Goal: Task Accomplishment & Management: Manage account settings

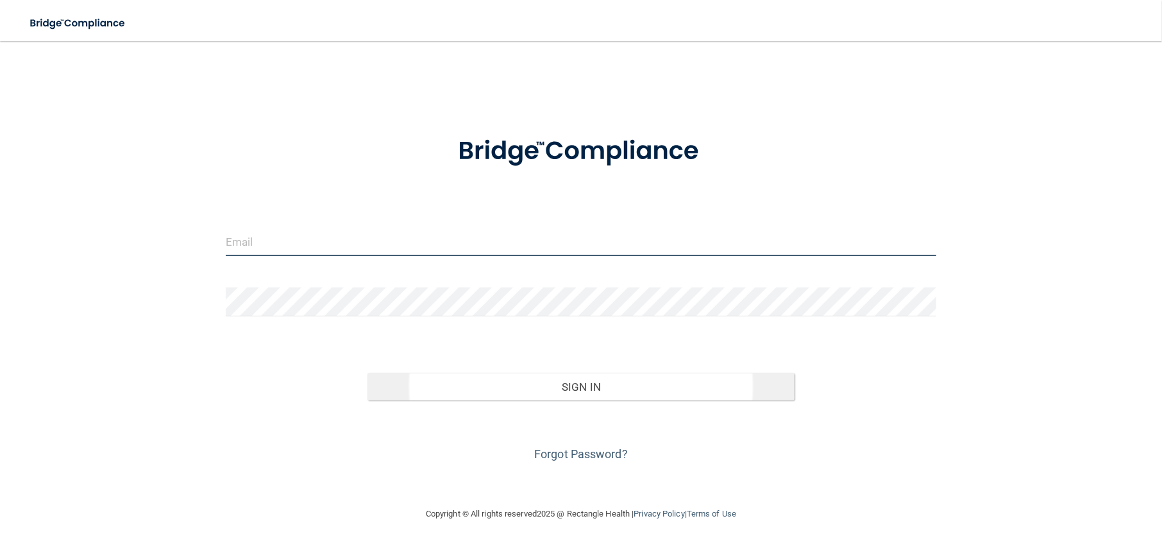
type input "[PERSON_NAME][EMAIL_ADDRESS][DOMAIN_NAME]"
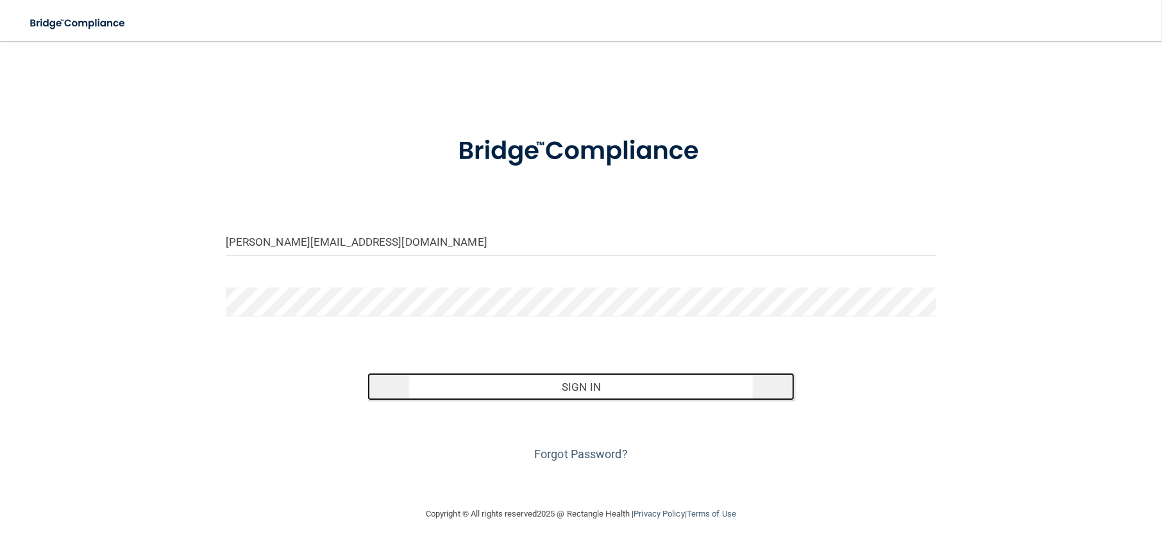
click at [599, 385] on button "Sign In" at bounding box center [580, 386] width 426 height 28
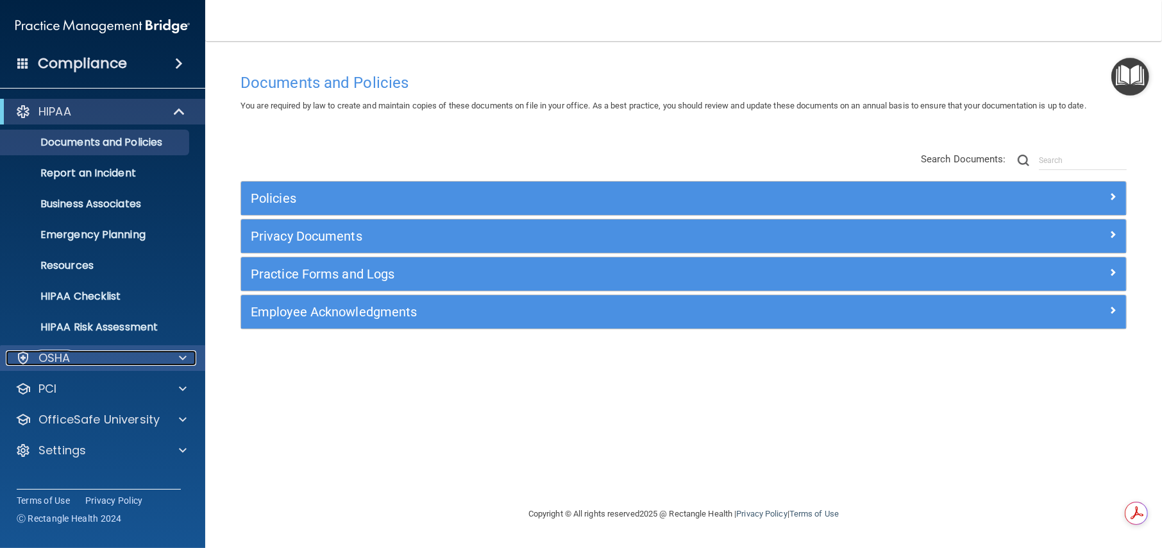
click at [147, 357] on div "OSHA" at bounding box center [85, 357] width 159 height 15
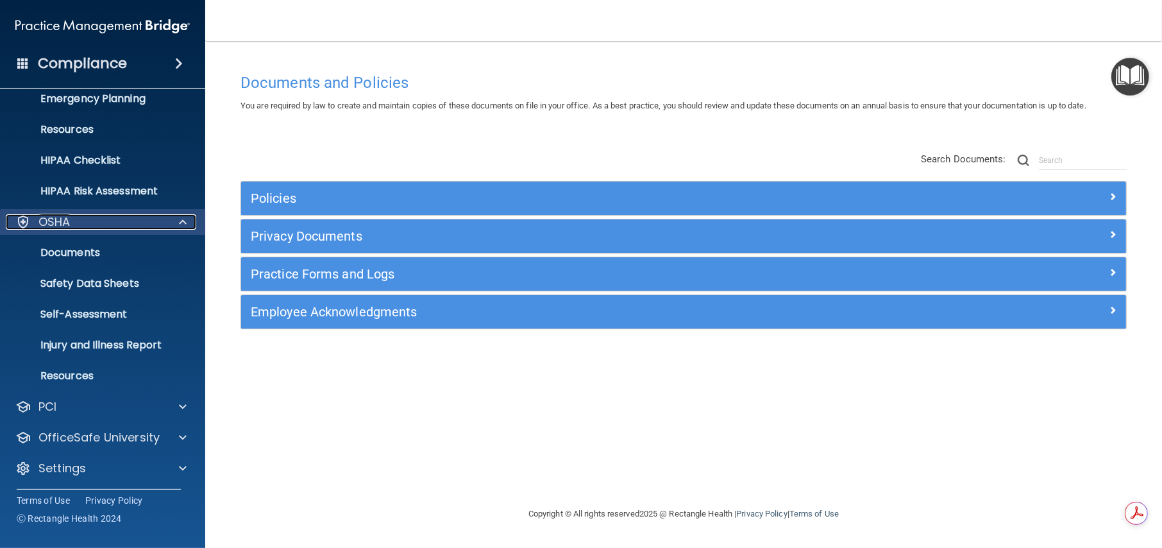
scroll to position [138, 0]
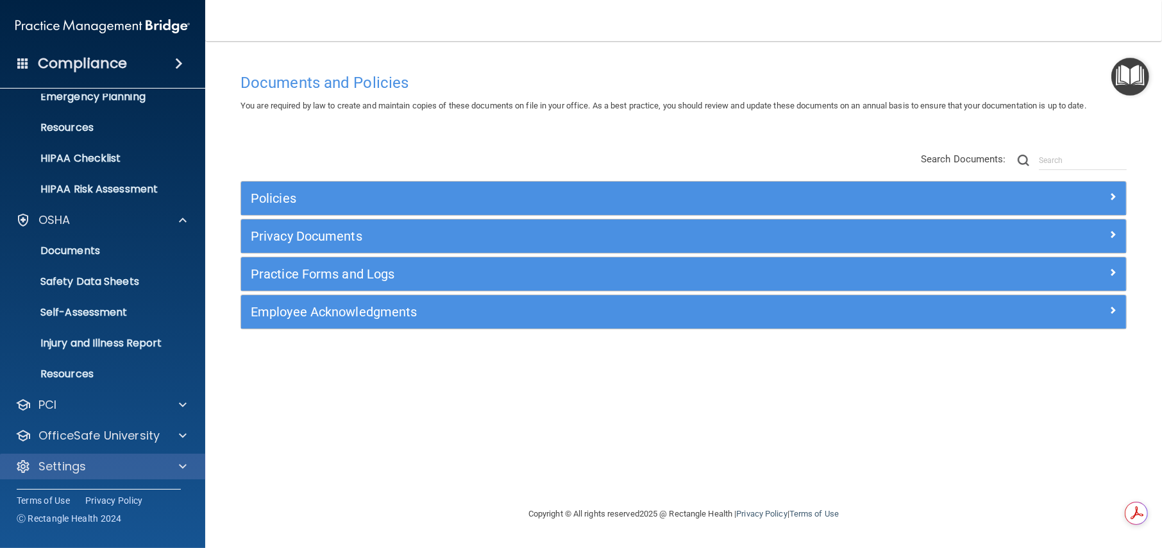
click at [138, 455] on div "Settings" at bounding box center [103, 466] width 206 height 26
click at [181, 465] on span at bounding box center [183, 465] width 8 height 15
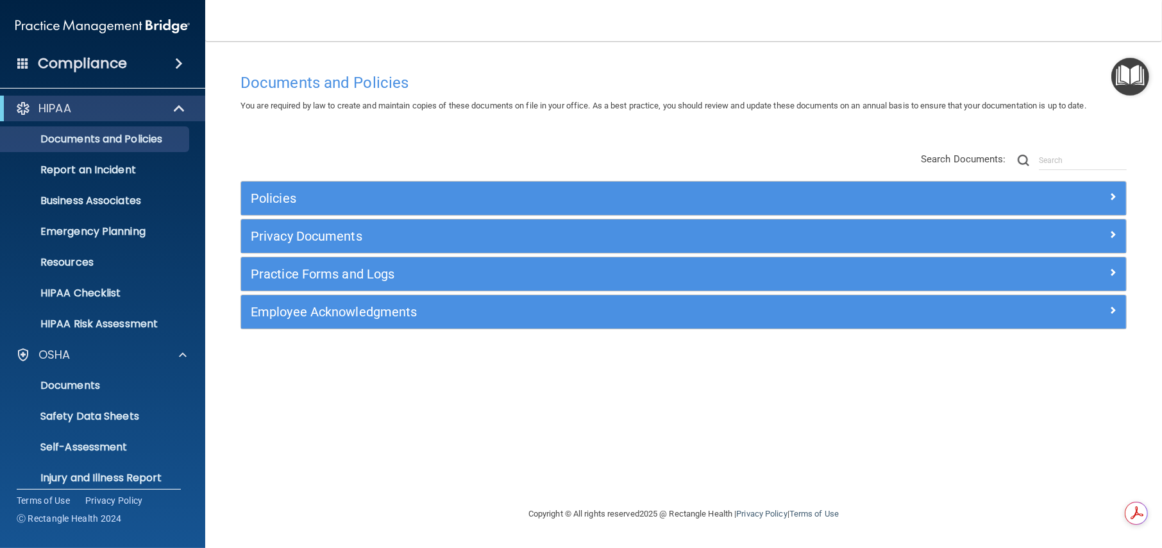
scroll to position [0, 0]
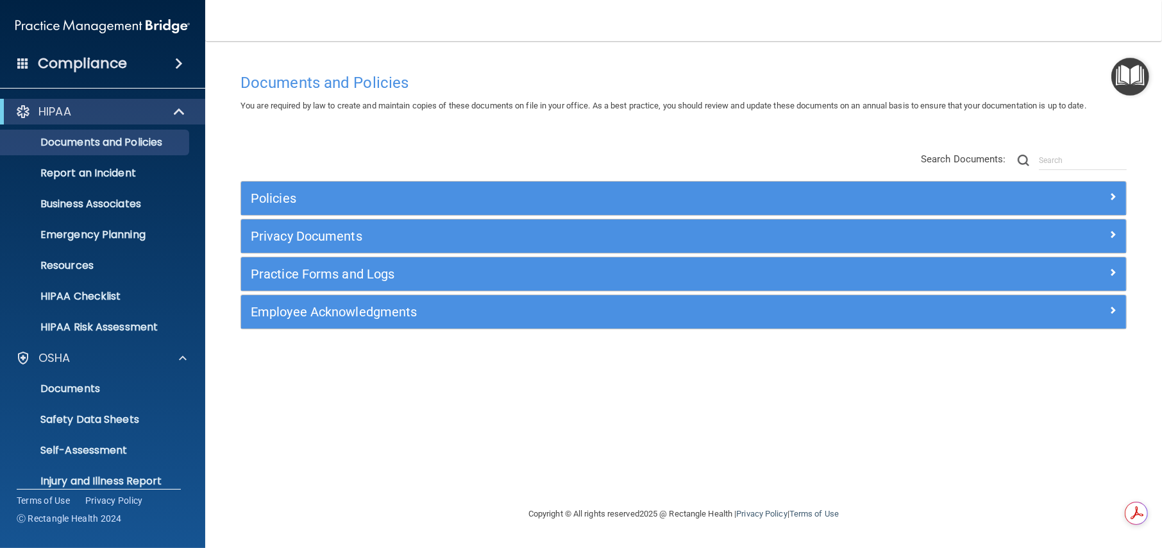
click at [1142, 79] on img "Open Resource Center" at bounding box center [1130, 77] width 38 height 38
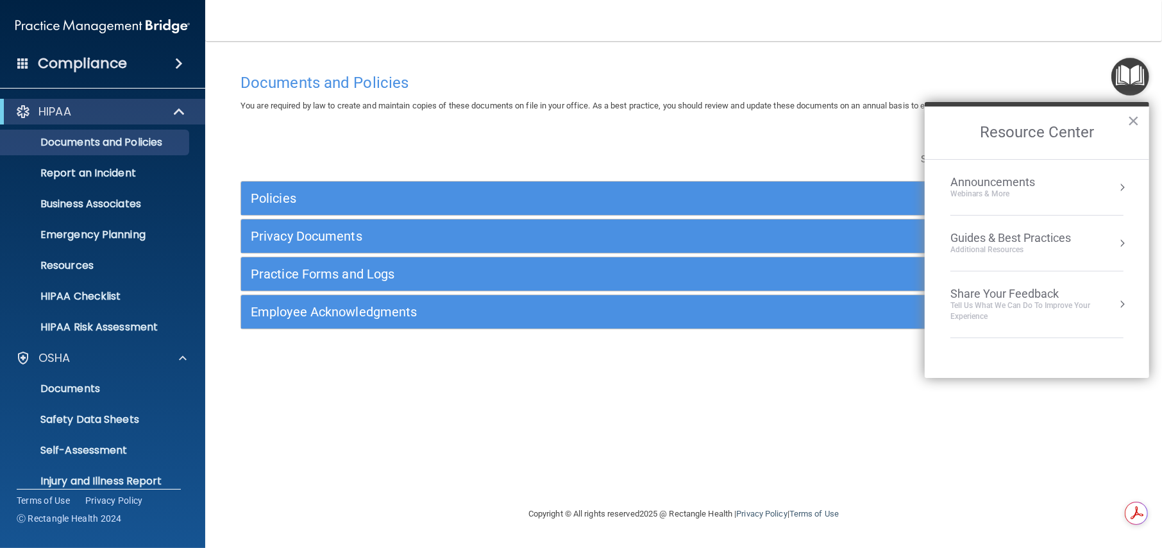
click at [1067, 240] on div "Guides & Best Practices" at bounding box center [1010, 238] width 121 height 14
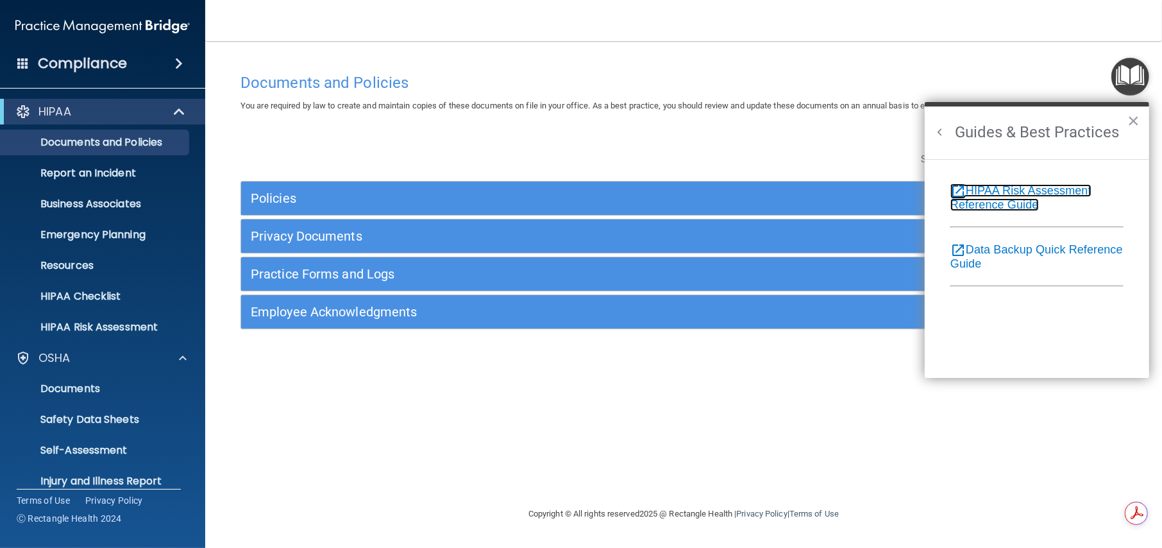
click at [987, 190] on link "open_in_new HIPAA Risk Assessment Reference Guide" at bounding box center [1020, 197] width 141 height 27
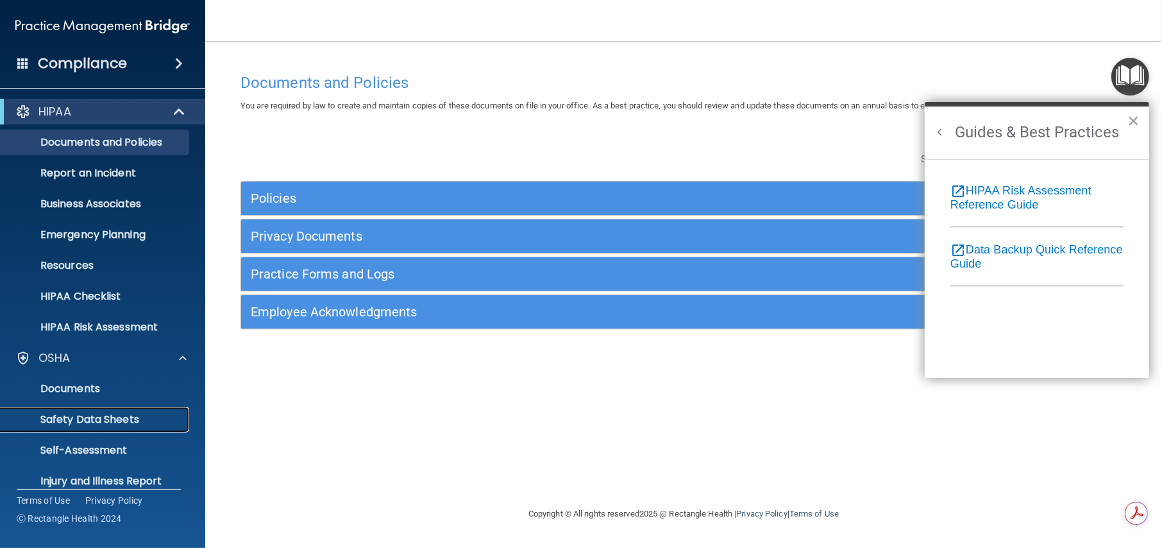
click at [95, 426] on link "Safety Data Sheets" at bounding box center [88, 419] width 202 height 26
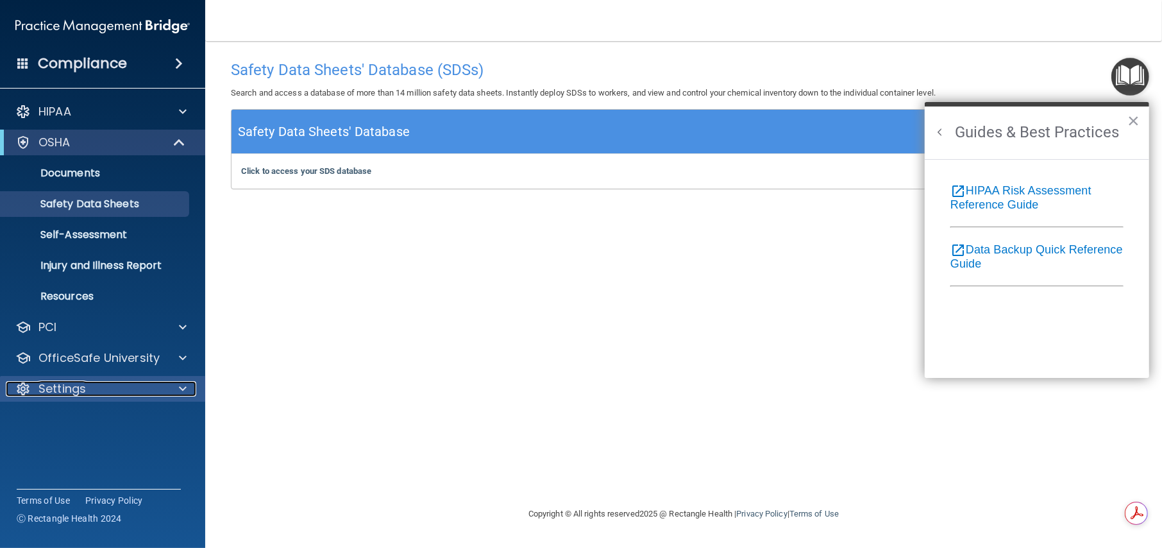
click at [106, 383] on div "Settings" at bounding box center [85, 388] width 159 height 15
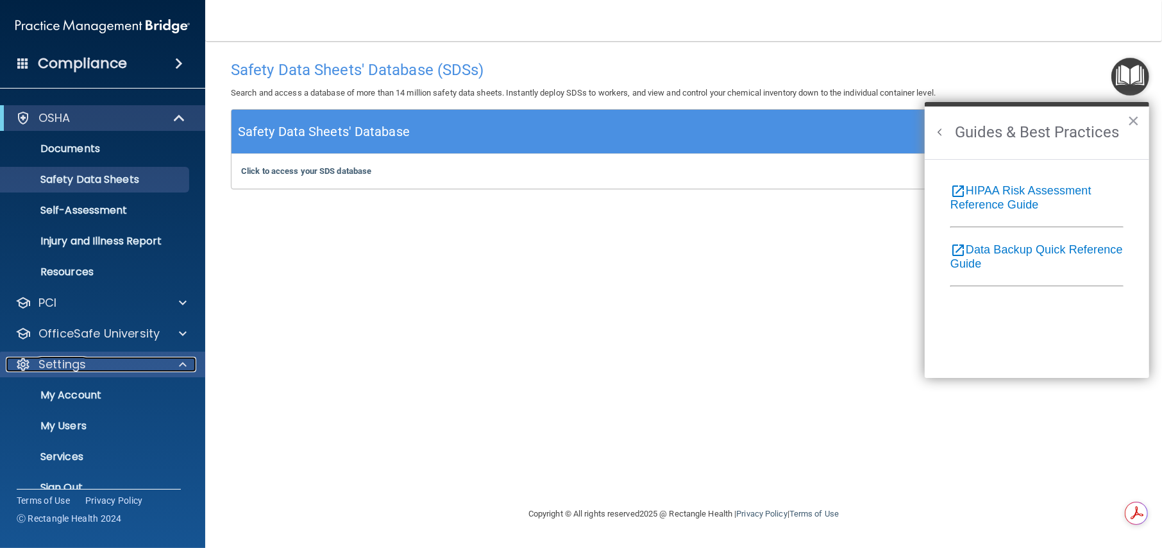
scroll to position [46, 0]
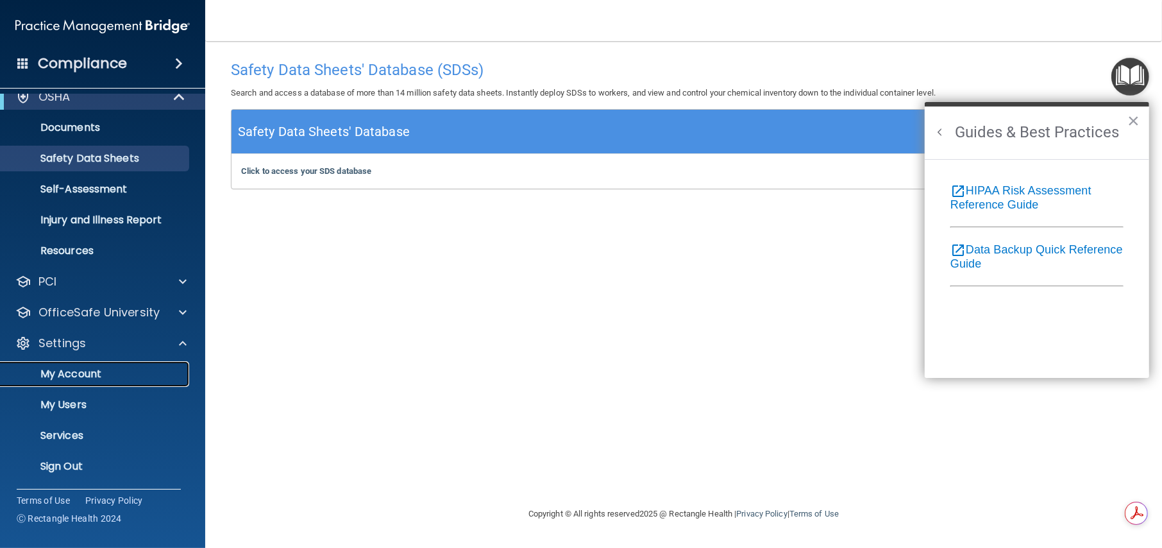
click at [92, 372] on p "My Account" at bounding box center [95, 373] width 175 height 13
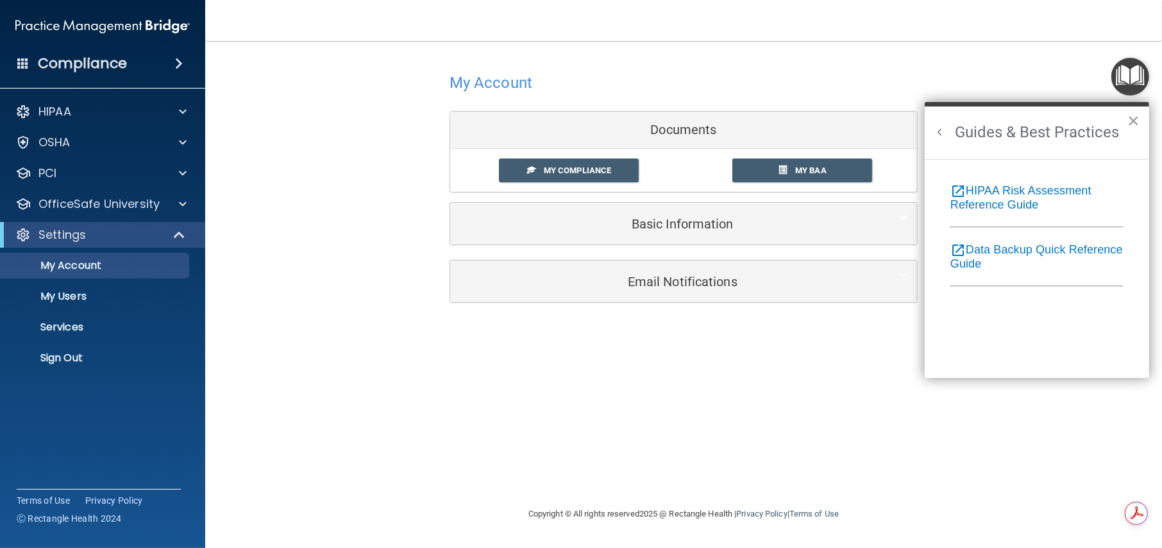
click at [1132, 118] on button "×" at bounding box center [1133, 120] width 12 height 21
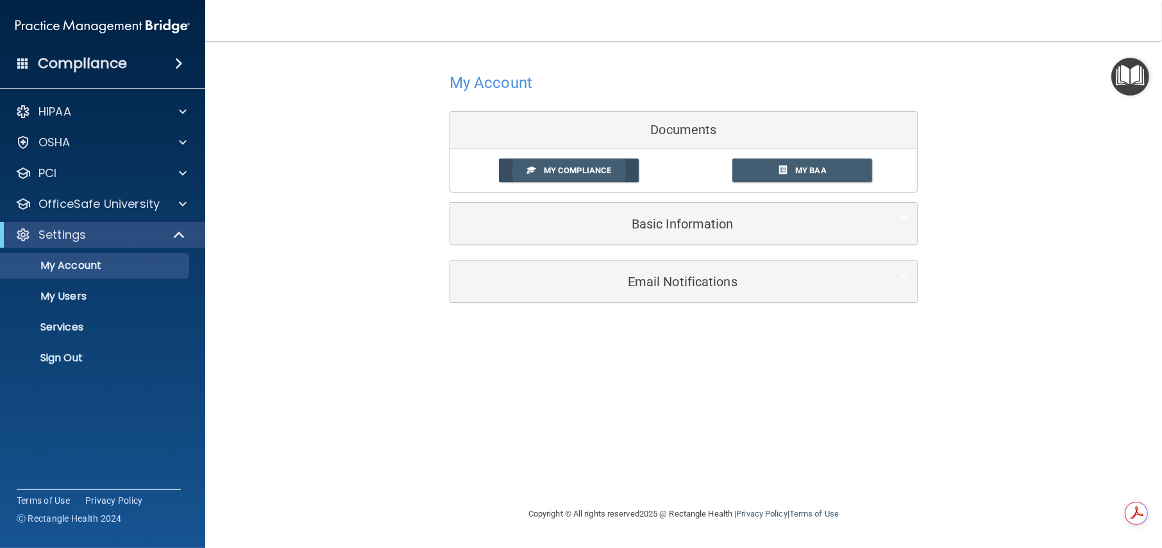
click at [573, 168] on span "My Compliance" at bounding box center [577, 170] width 67 height 10
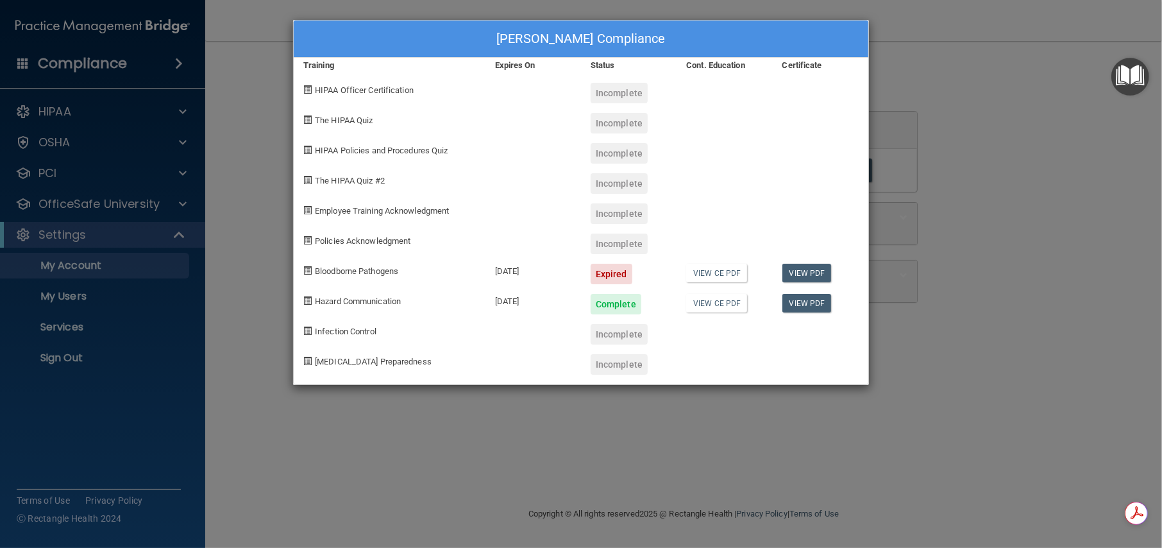
click at [356, 272] on span "Bloodborne Pathogens" at bounding box center [356, 271] width 83 height 10
click at [612, 88] on div "Incomplete" at bounding box center [618, 93] width 57 height 21
click at [1077, 135] on div "Mireya Flores's Compliance Training Expires On Status Cont. Education Certifica…" at bounding box center [581, 274] width 1162 height 548
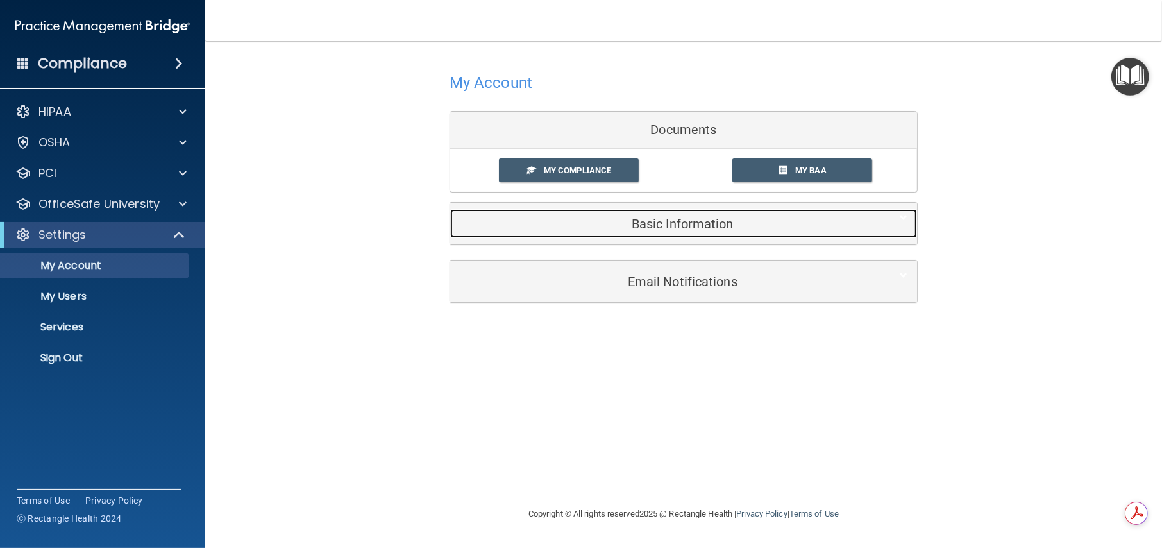
click at [686, 230] on h5 "Basic Information" at bounding box center [664, 224] width 408 height 14
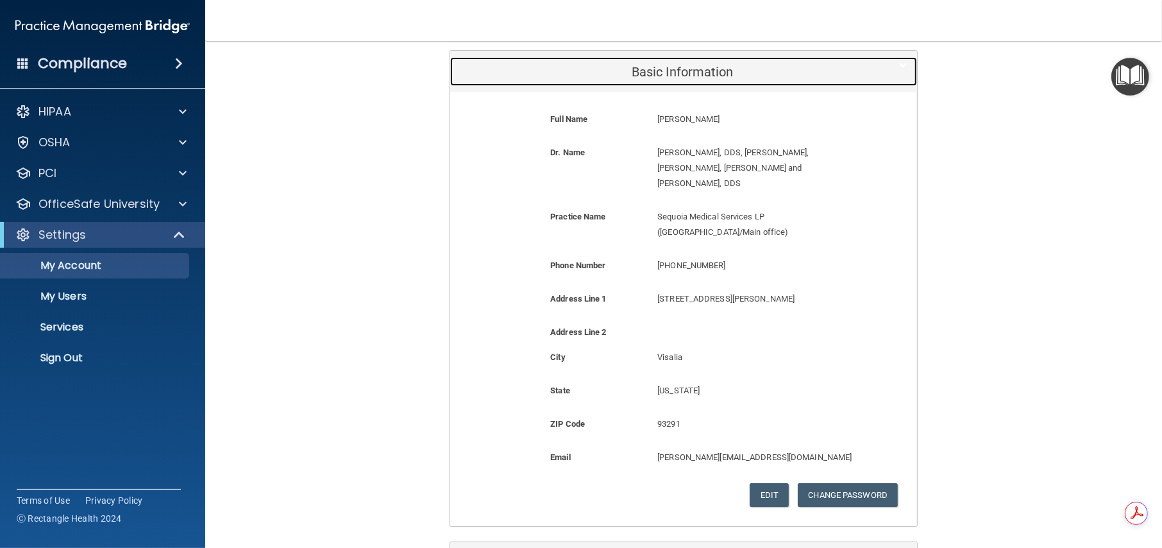
scroll to position [213, 0]
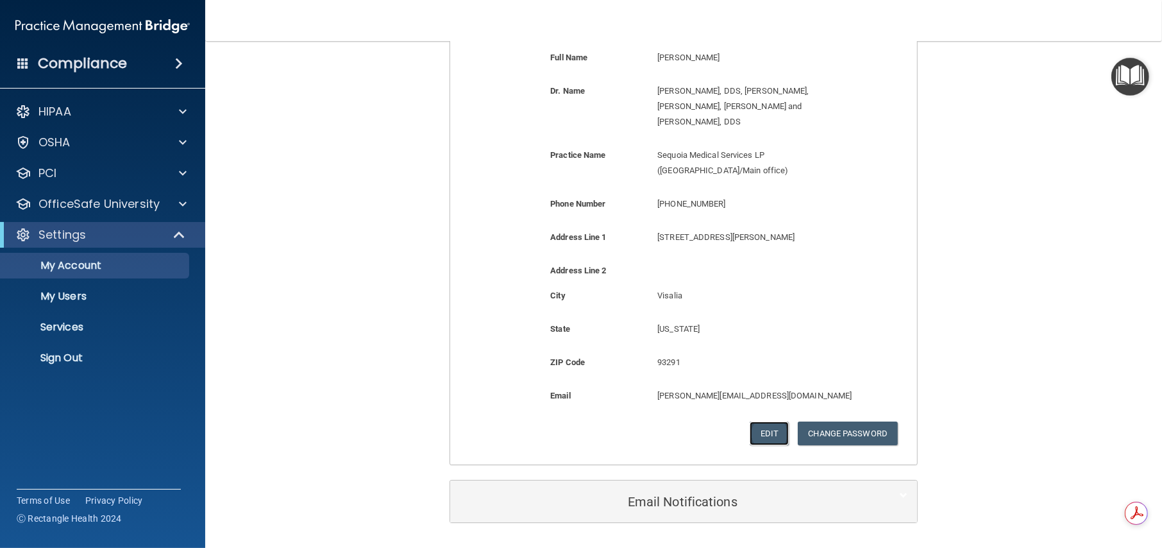
click at [772, 421] on button "Edit" at bounding box center [768, 433] width 39 height 24
select select "4"
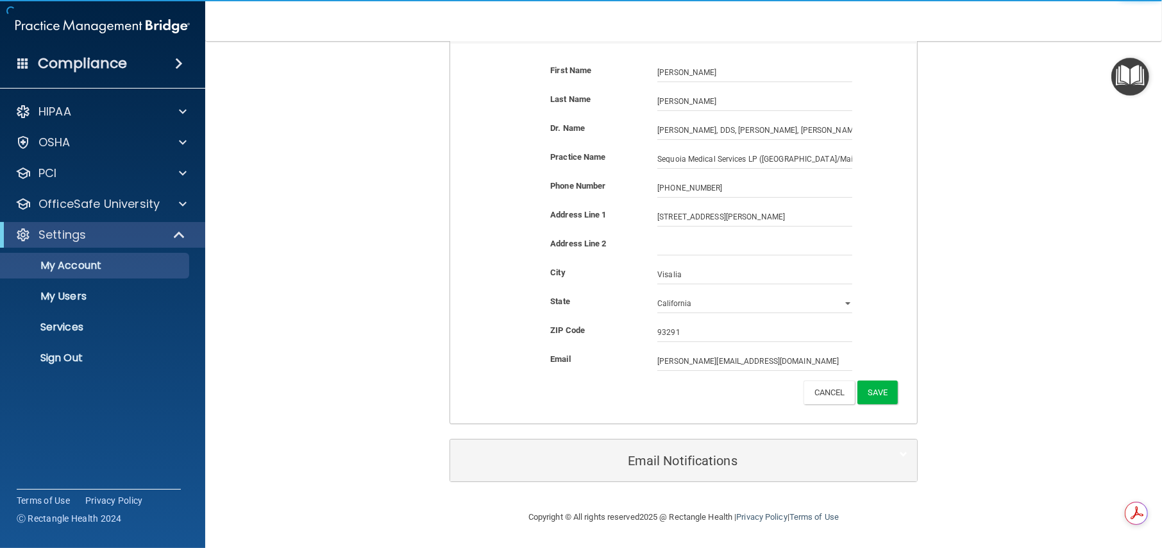
scroll to position [201, 0]
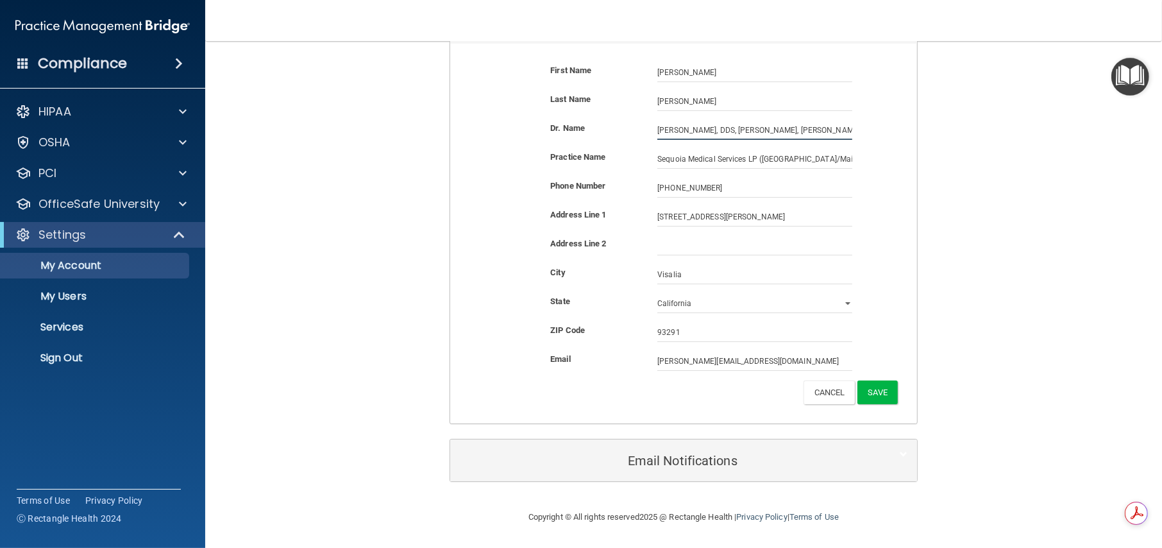
click at [785, 128] on input "Timothy J. Bunnell, DDS, Robert E. Bell, DDS, David J. Smith, DDS and Spencer J…" at bounding box center [754, 130] width 195 height 19
type input "Timothy J. Bunnell, DDS, DDS, David J. Smith, DDS and Spencer J. Anderson, DDS"
click at [878, 389] on button "Save" at bounding box center [877, 392] width 40 height 24
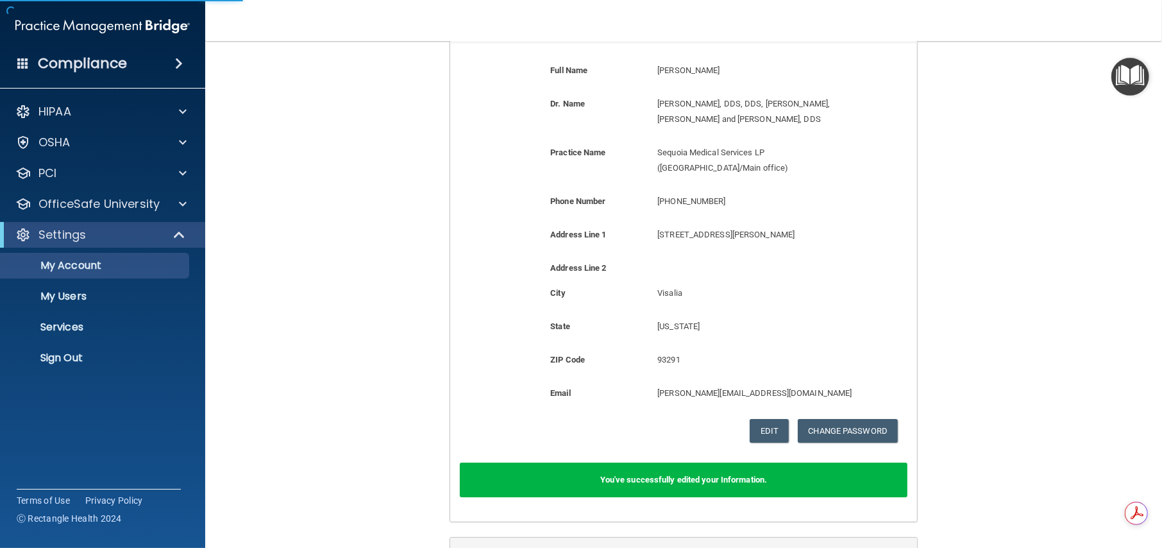
scroll to position [0, 0]
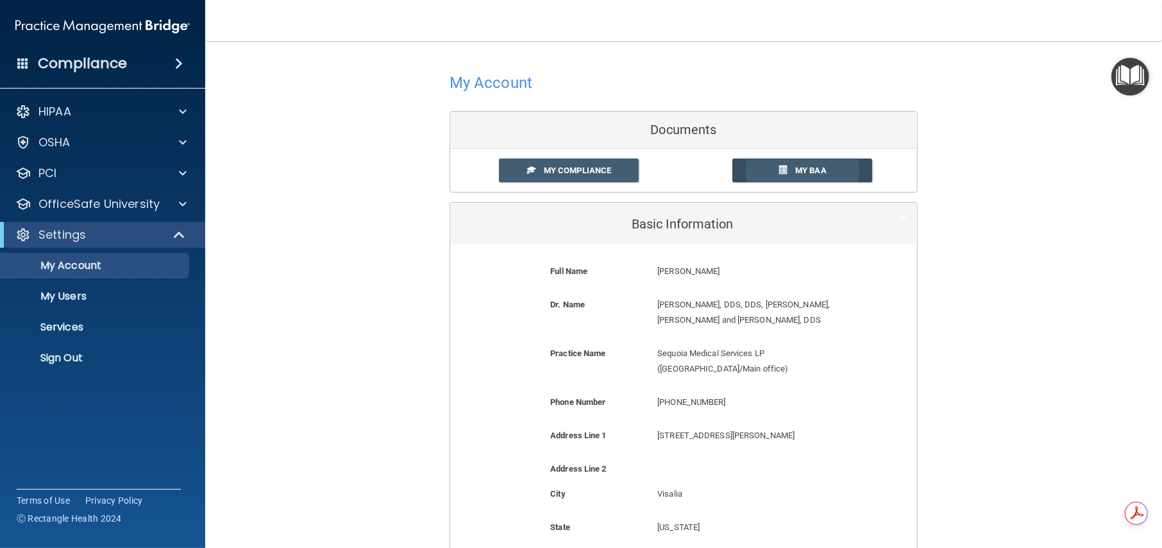
click at [809, 165] on span "My BAA" at bounding box center [810, 170] width 31 height 10
click at [85, 300] on p "My Users" at bounding box center [95, 296] width 175 height 13
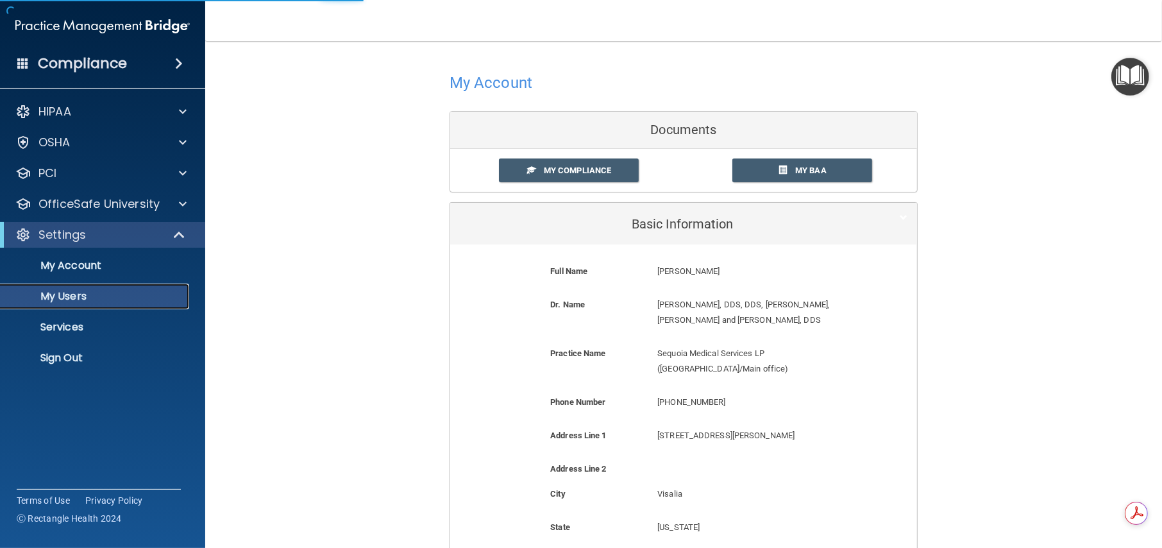
select select "20"
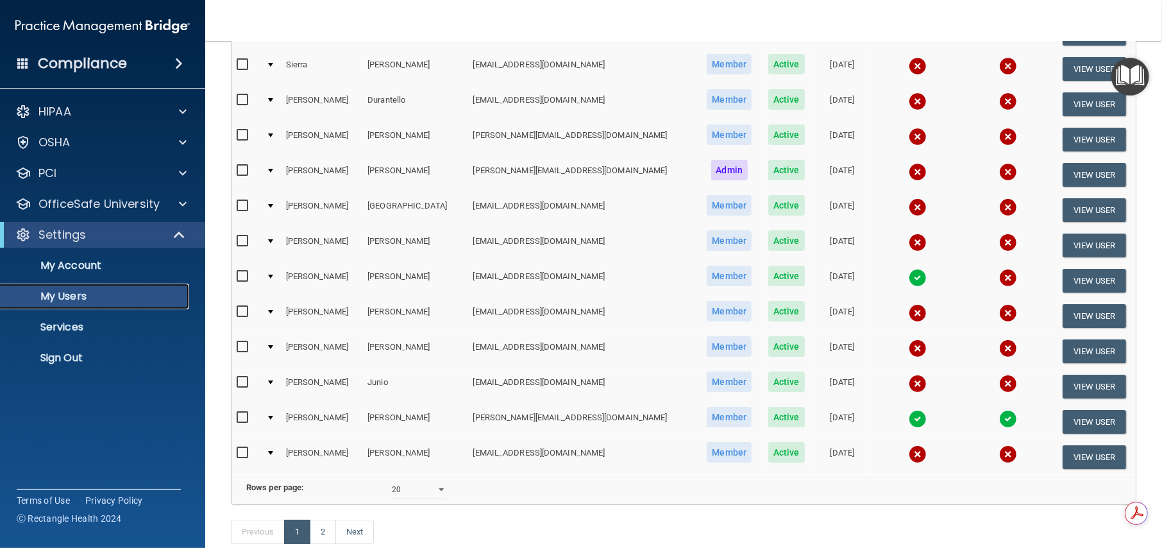
scroll to position [427, 0]
click at [69, 330] on p "Services" at bounding box center [95, 327] width 175 height 13
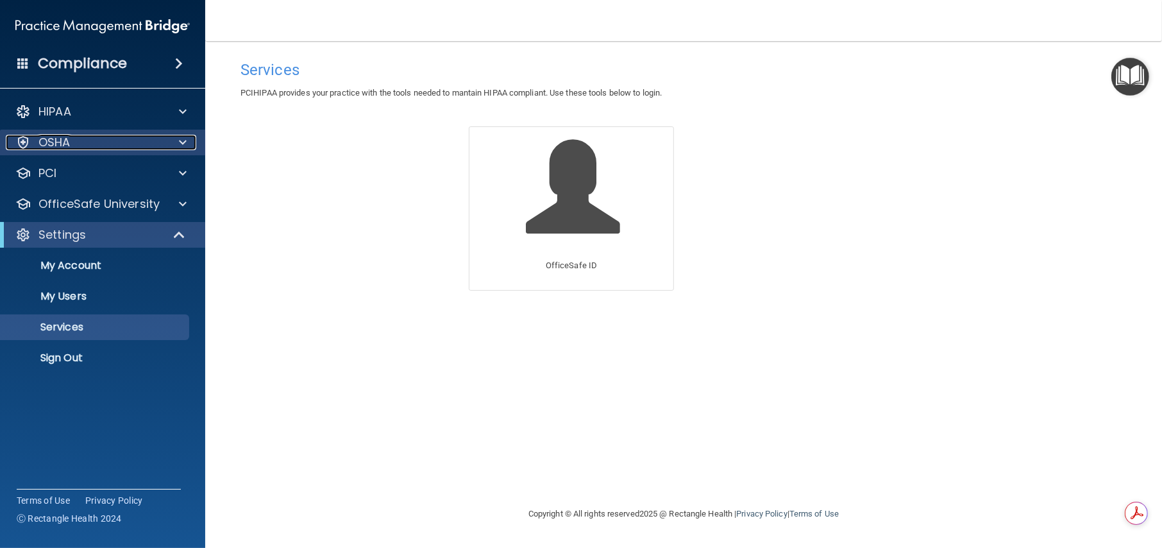
click at [60, 140] on p "OSHA" at bounding box center [54, 142] width 32 height 15
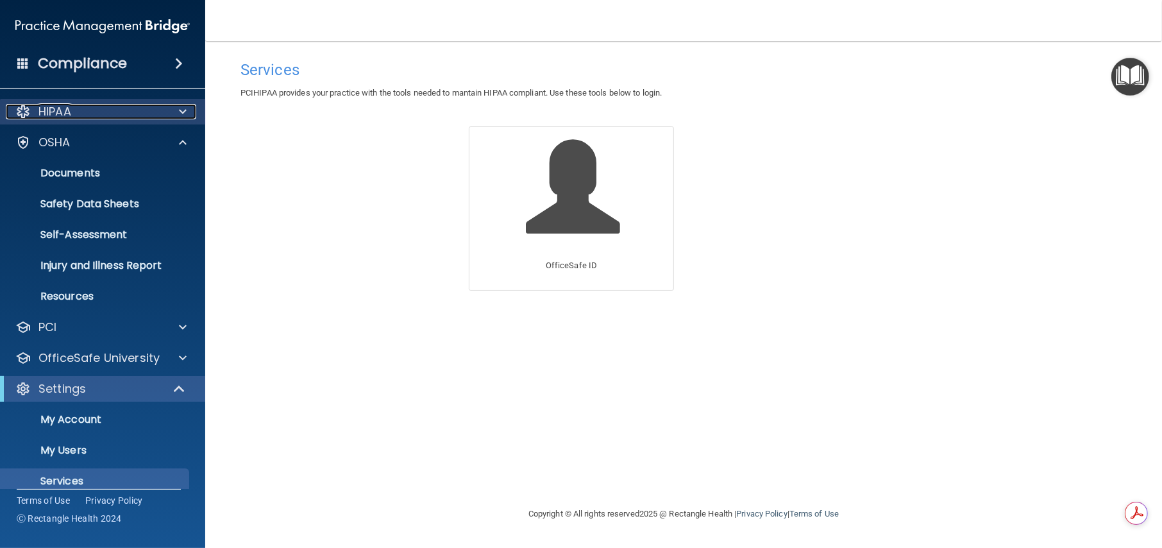
click at [60, 111] on p "HIPAA" at bounding box center [54, 111] width 33 height 15
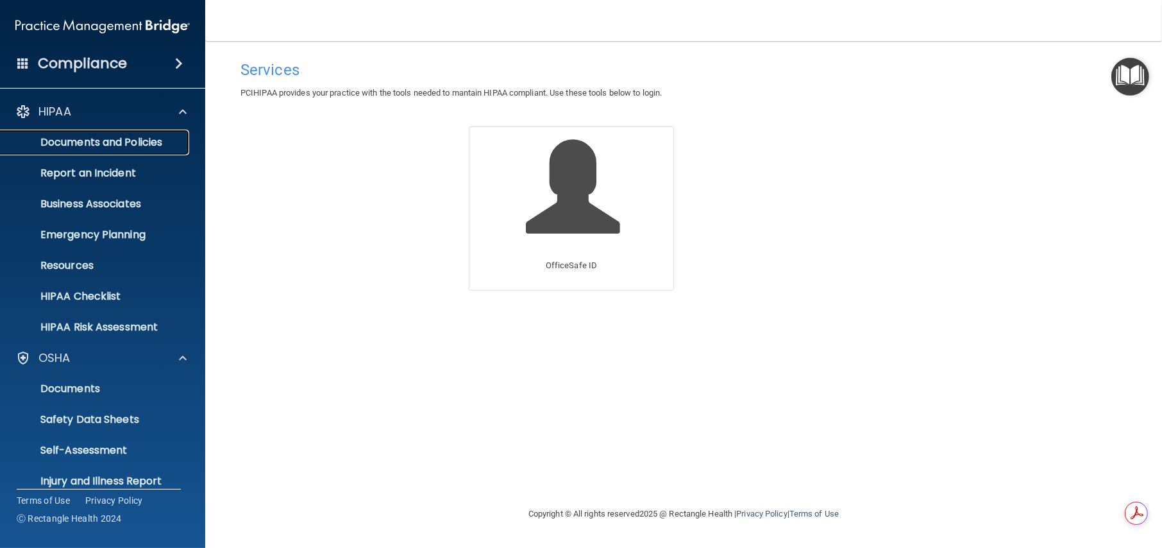
click at [141, 138] on p "Documents and Policies" at bounding box center [95, 142] width 175 height 13
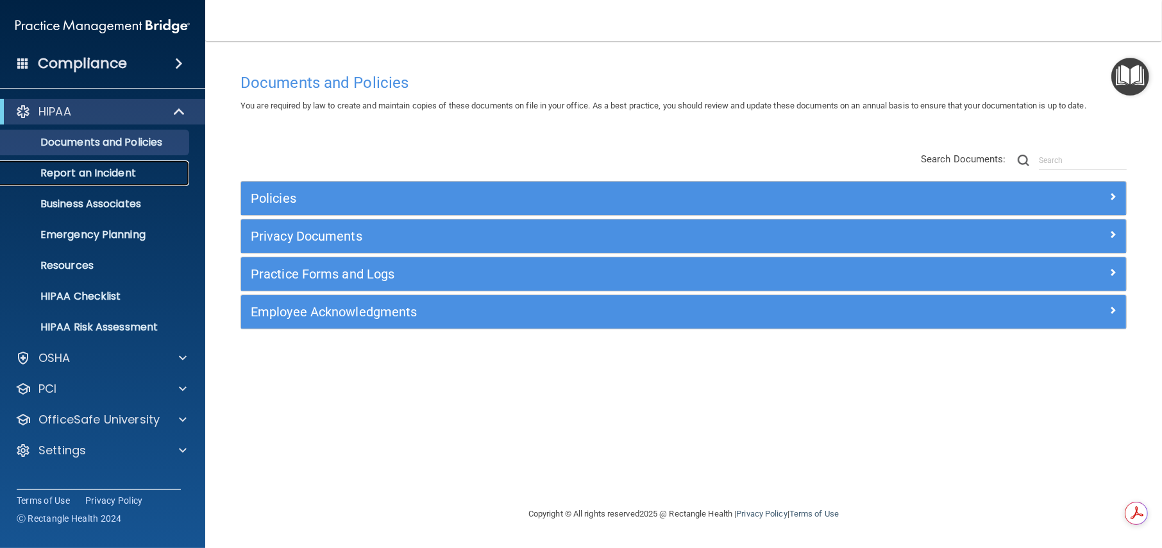
click at [115, 170] on p "Report an Incident" at bounding box center [95, 173] width 175 height 13
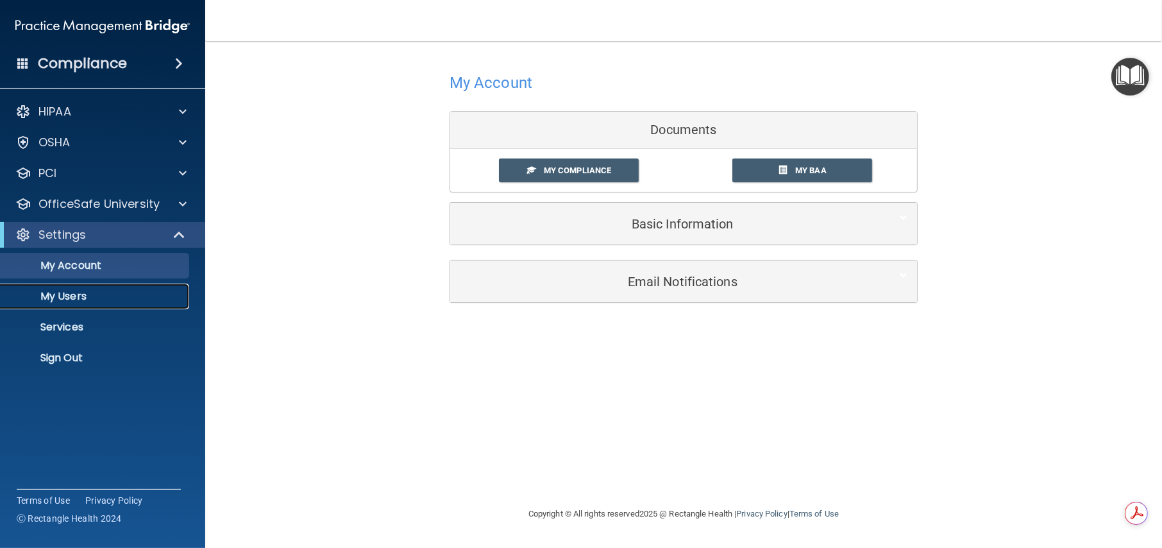
click at [79, 291] on p "My Users" at bounding box center [95, 296] width 175 height 13
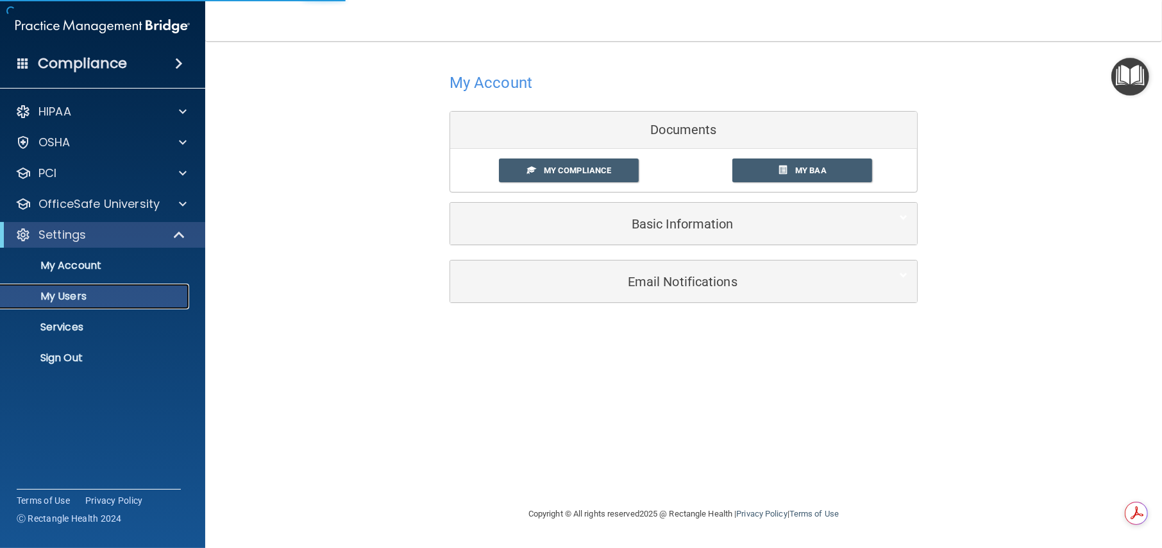
select select "20"
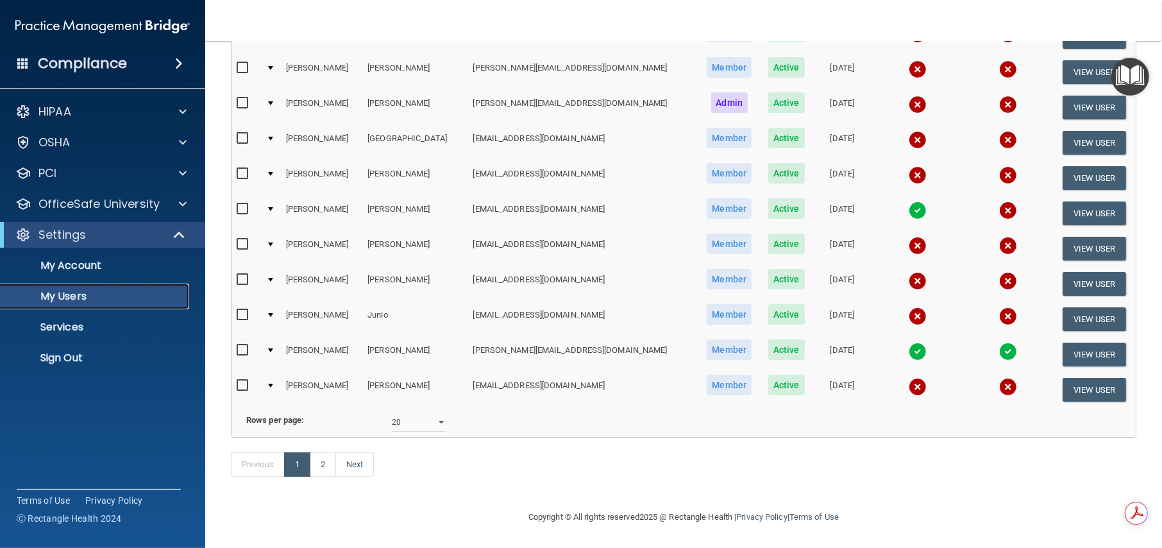
scroll to position [511, 0]
click at [326, 465] on link "2" at bounding box center [323, 464] width 26 height 24
click at [439, 412] on select "10 20 30 40 all" at bounding box center [419, 421] width 54 height 19
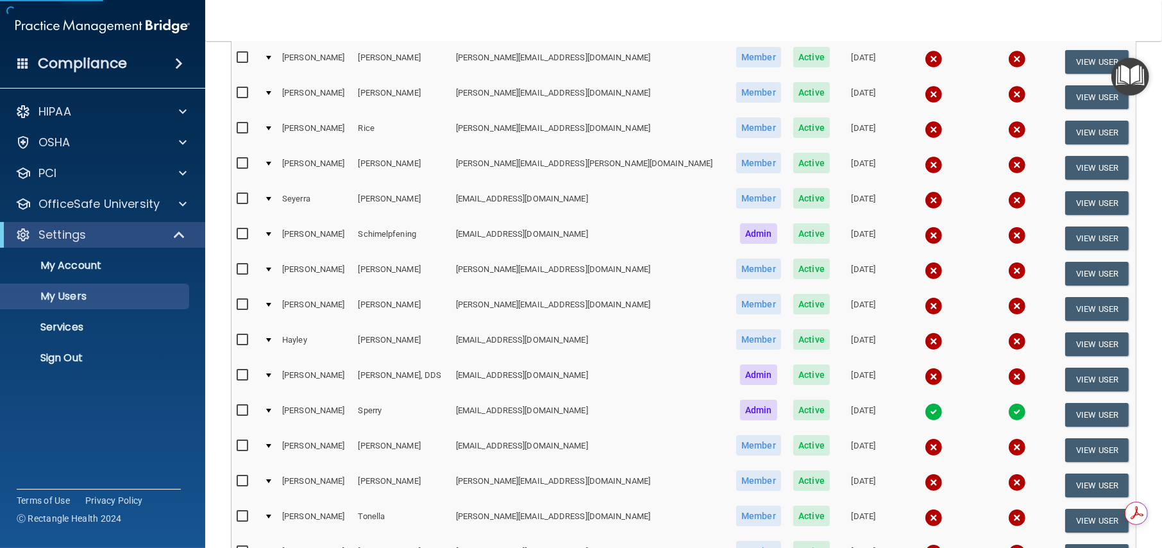
scroll to position [476, 0]
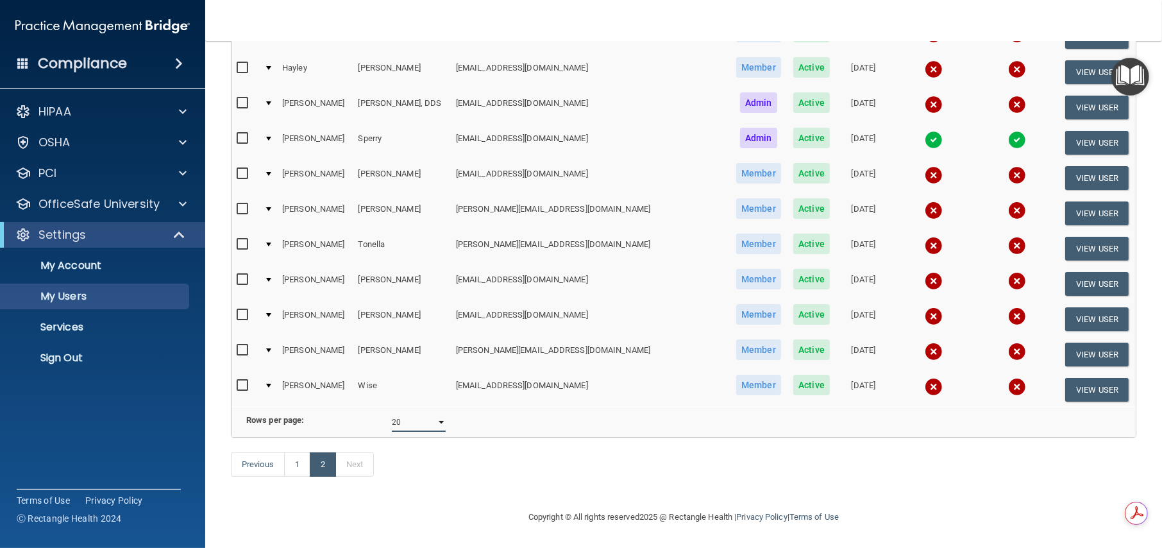
click at [440, 412] on select "10 20 30 40 all" at bounding box center [419, 421] width 54 height 19
select select "39"
click at [392, 412] on select "10 20 30 40 all" at bounding box center [419, 421] width 54 height 19
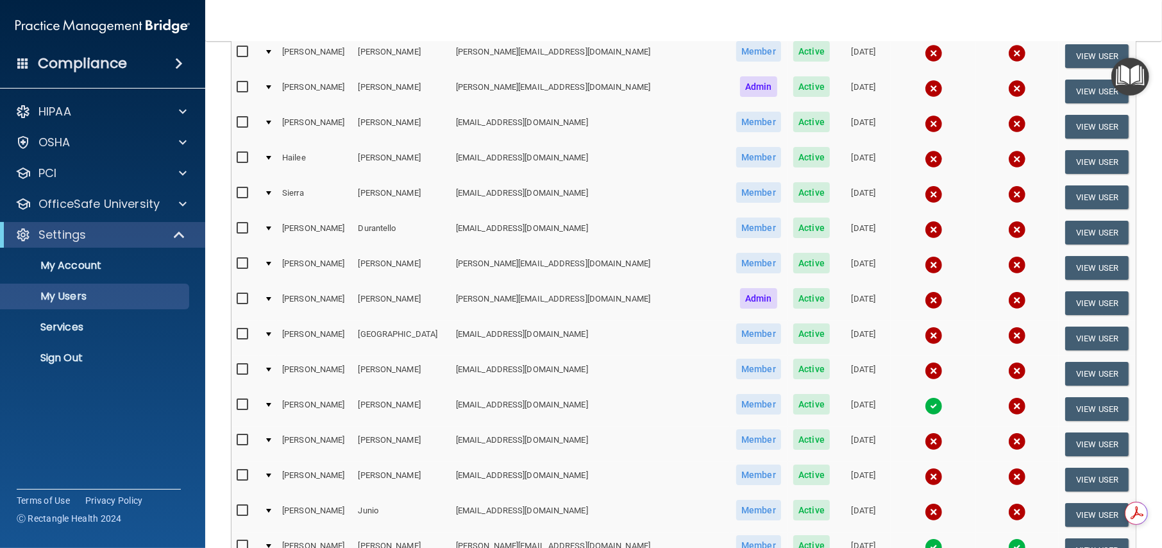
scroll to position [427, 0]
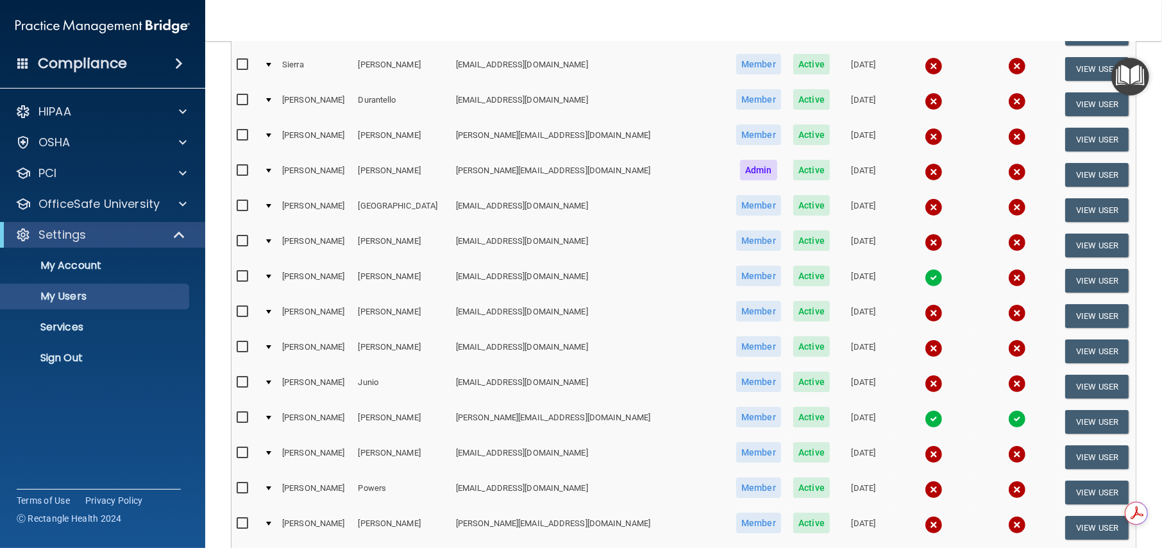
click at [924, 410] on img at bounding box center [933, 419] width 18 height 18
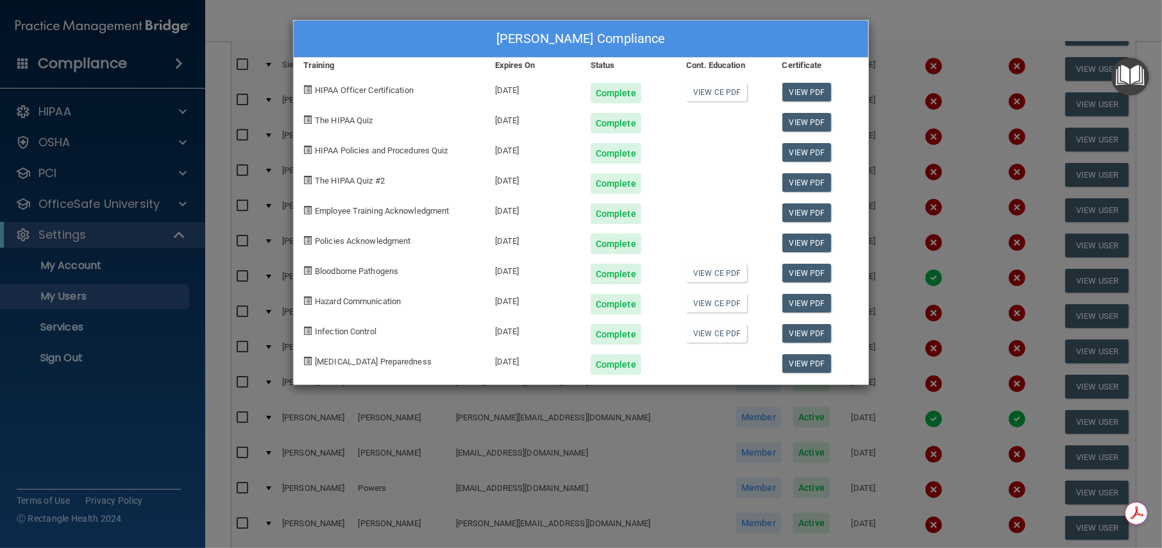
click at [935, 44] on div "Patty Mendoza's Compliance Training Expires On Status Cont. Education Certifica…" at bounding box center [581, 274] width 1162 height 548
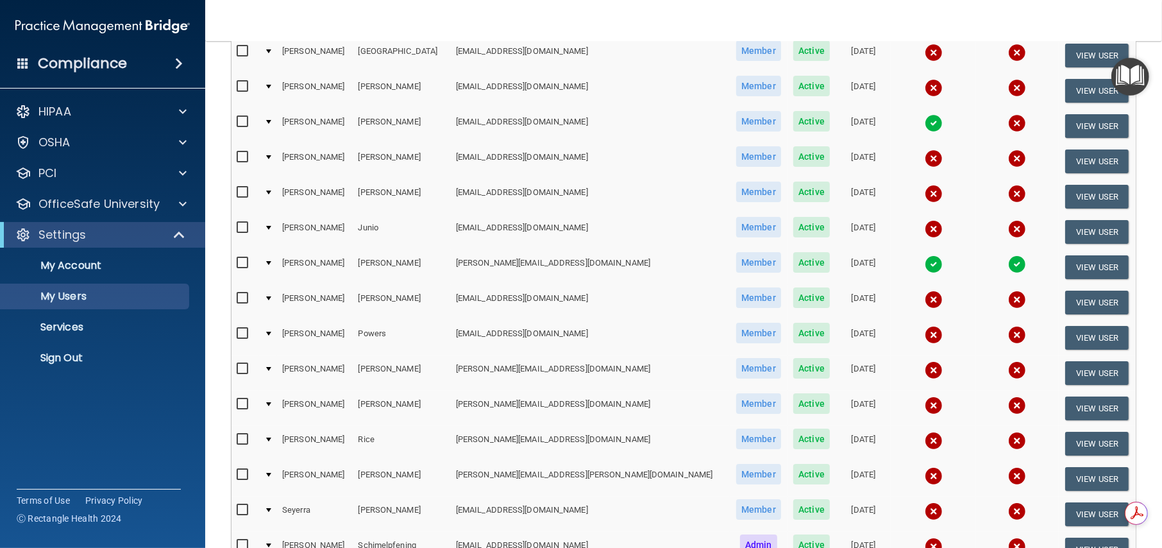
scroll to position [534, 0]
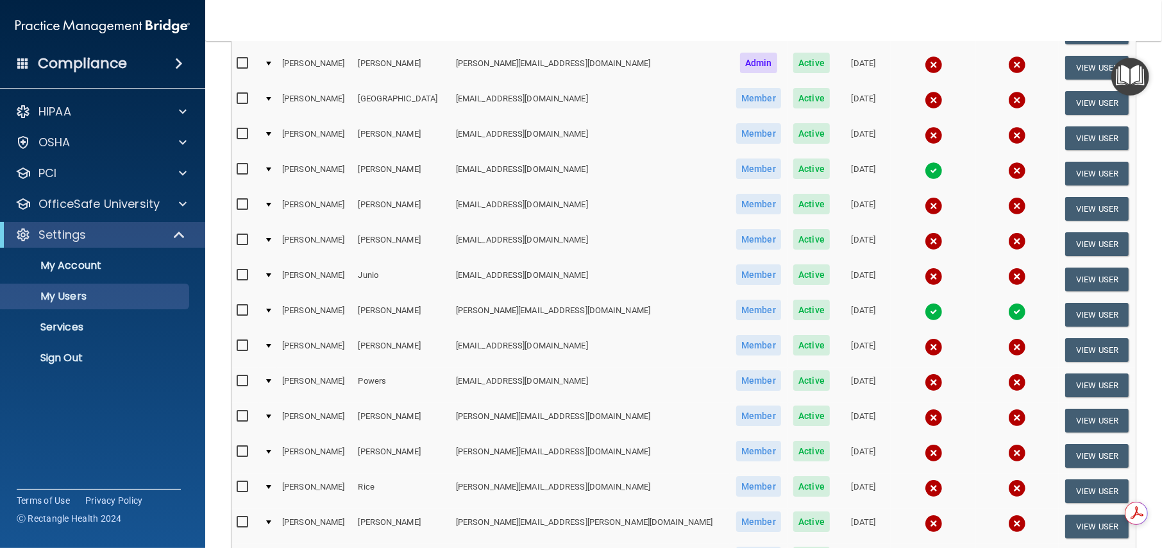
click at [924, 165] on img at bounding box center [933, 171] width 18 height 18
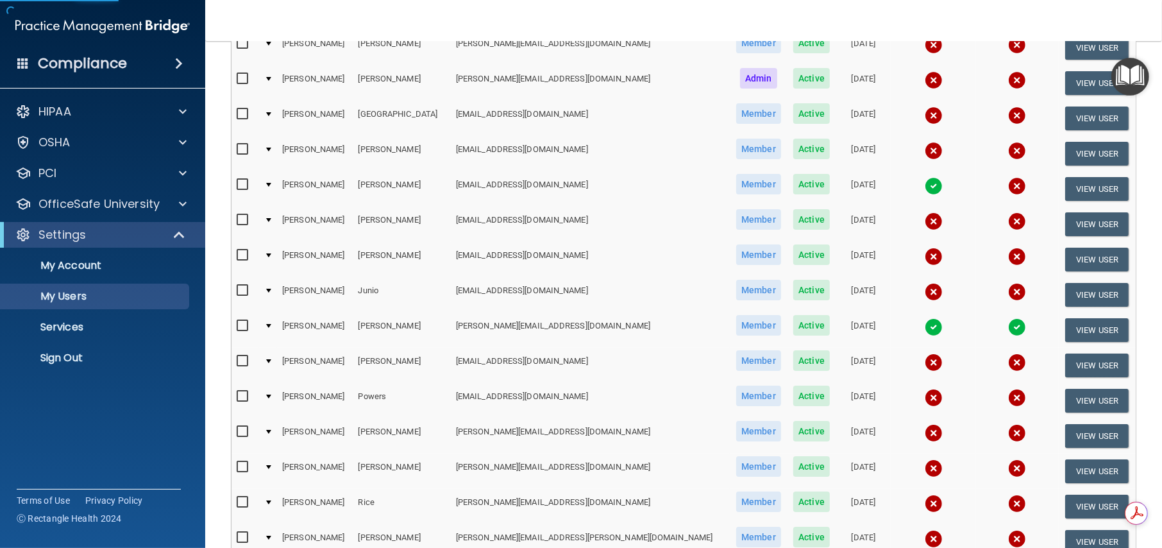
click at [924, 177] on img at bounding box center [933, 186] width 18 height 18
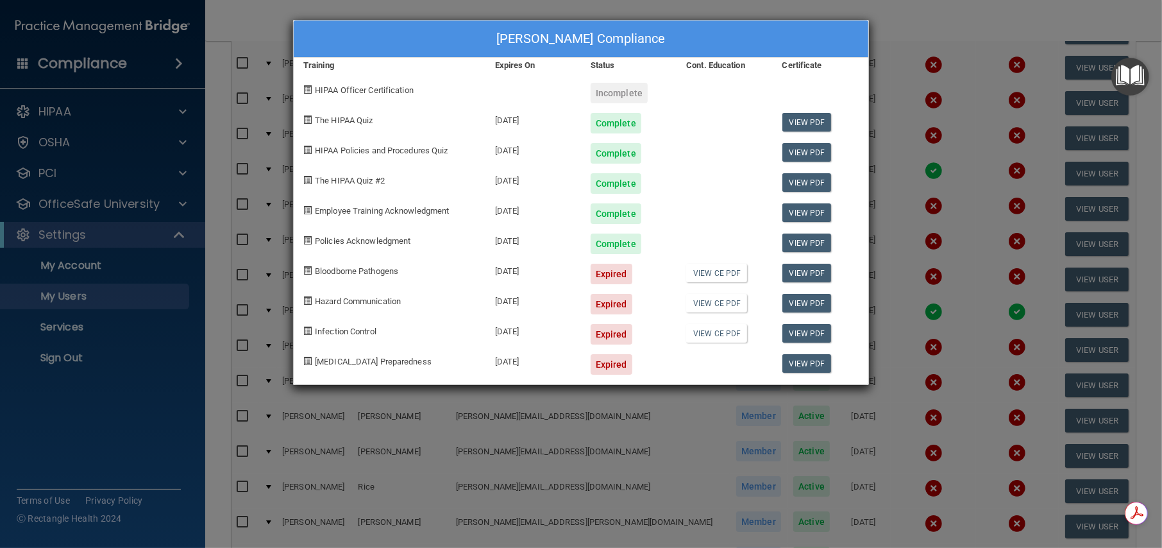
click at [912, 24] on div "Angelica Hernandez's Compliance Training Expires On Status Cont. Education Cert…" at bounding box center [581, 274] width 1162 height 548
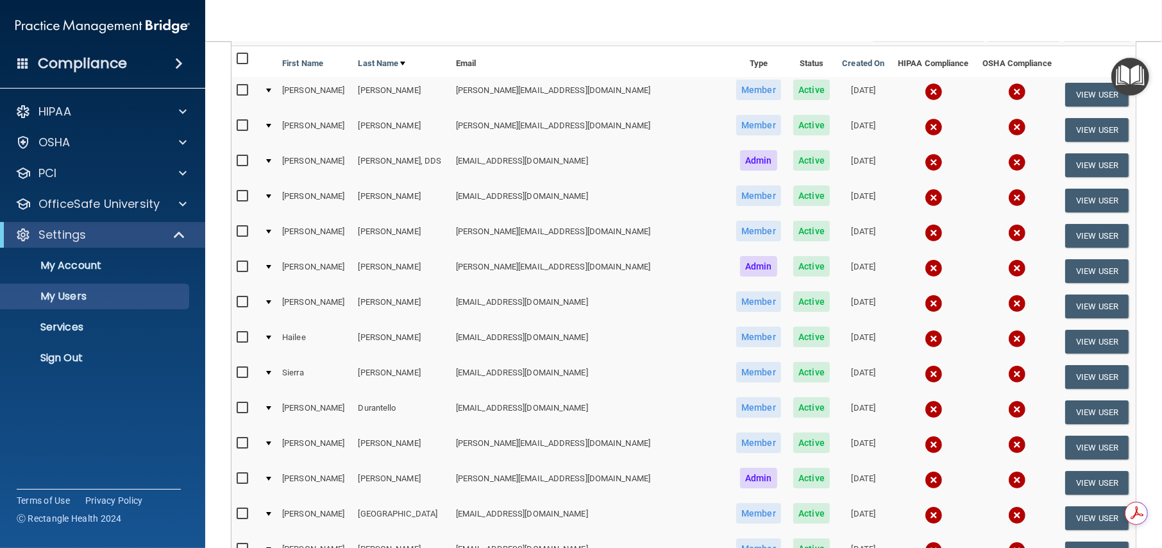
scroll to position [110, 0]
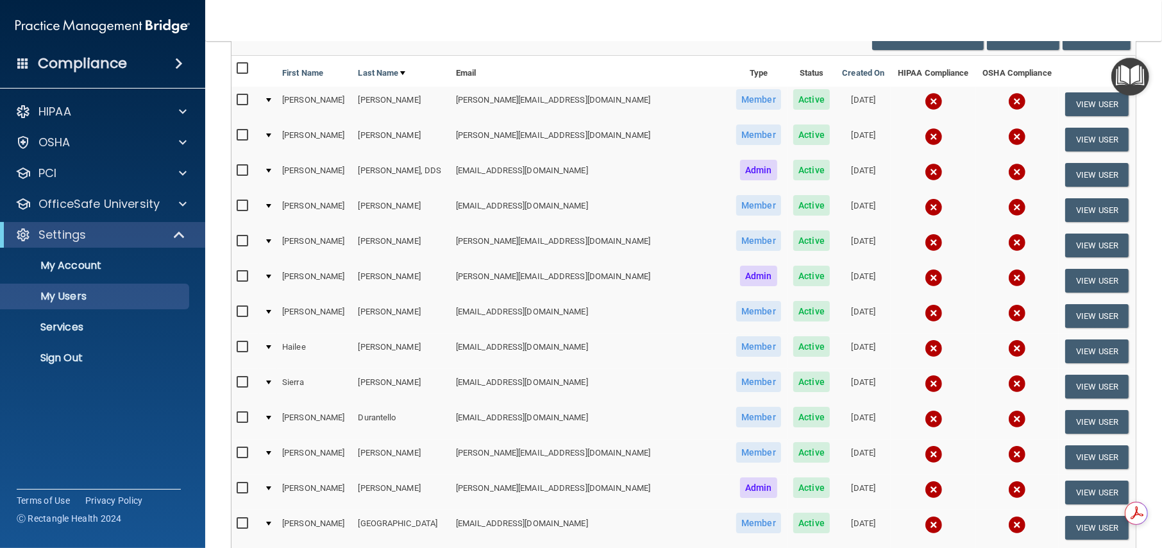
click at [1131, 76] on img "Open Resource Center" at bounding box center [1130, 77] width 38 height 38
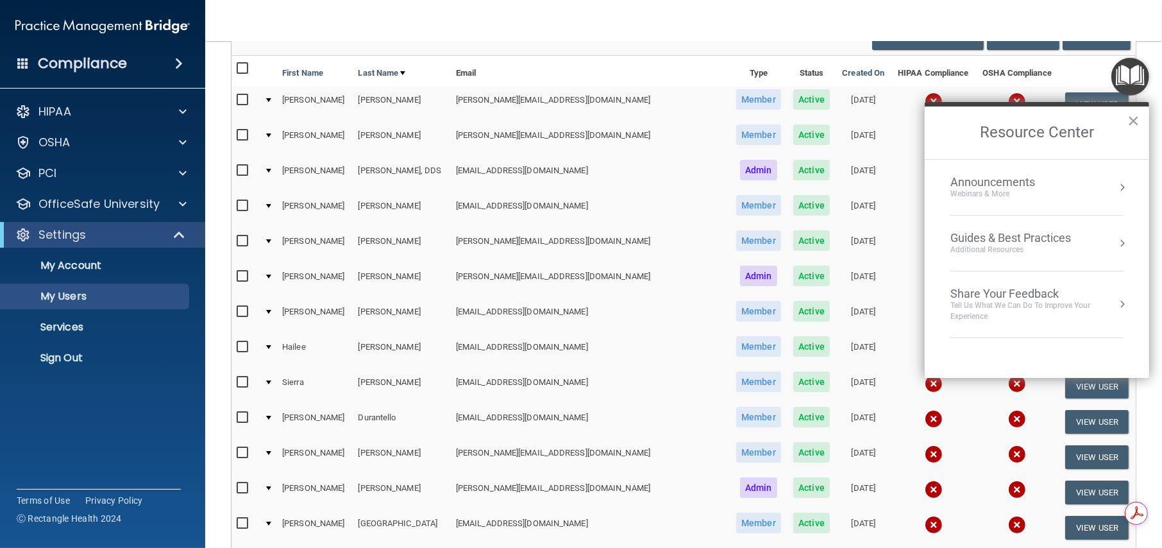
click at [1131, 76] on img "Open Resource Center" at bounding box center [1130, 77] width 38 height 38
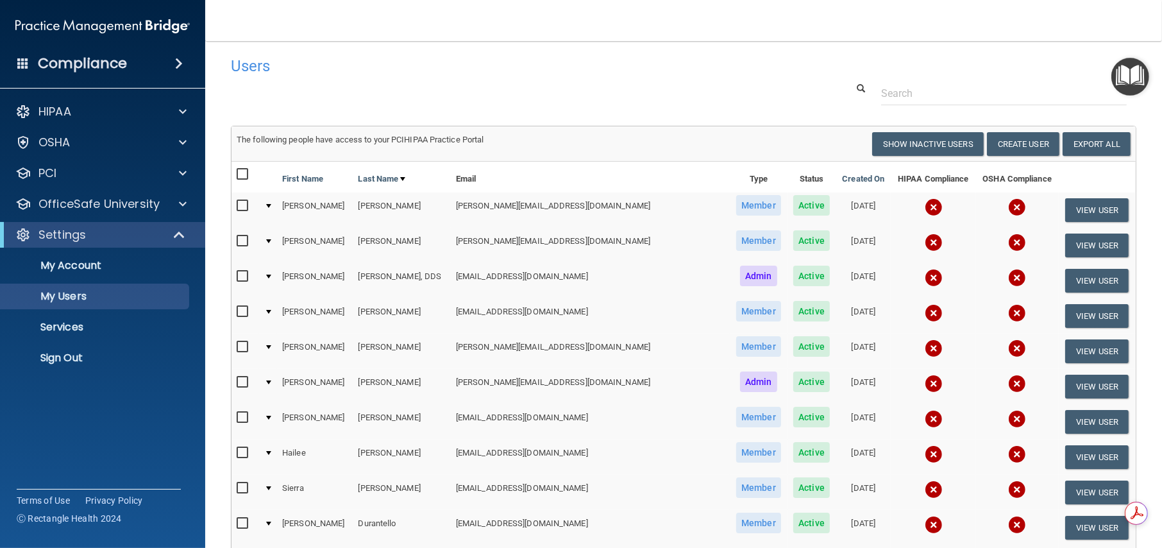
scroll to position [0, 0]
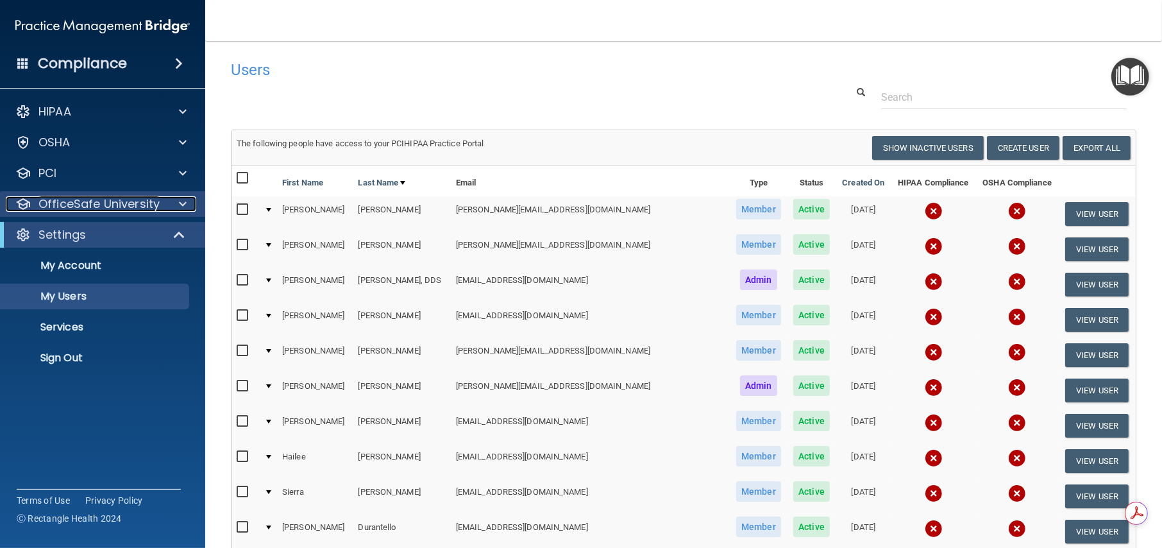
click at [123, 202] on p "OfficeSafe University" at bounding box center [98, 203] width 121 height 15
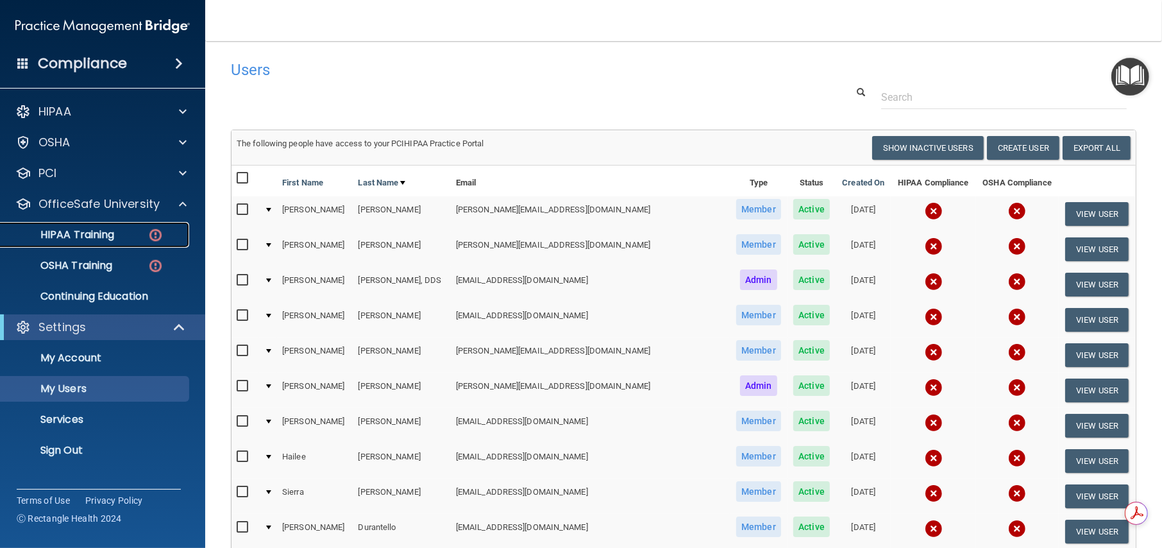
click at [76, 233] on p "HIPAA Training" at bounding box center [61, 234] width 106 height 13
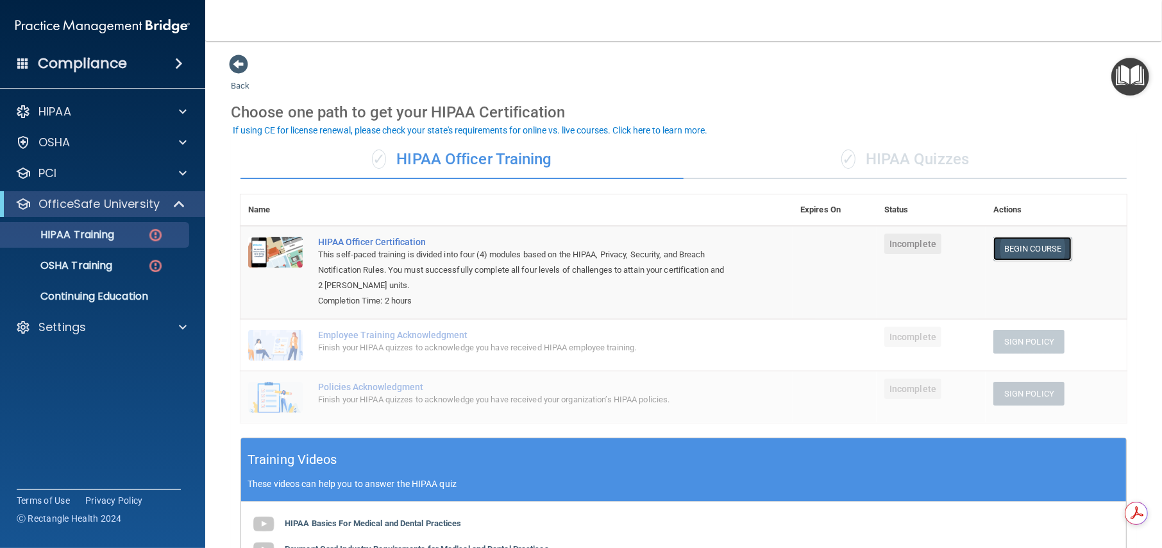
click at [1014, 248] on link "Begin Course" at bounding box center [1032, 249] width 78 height 24
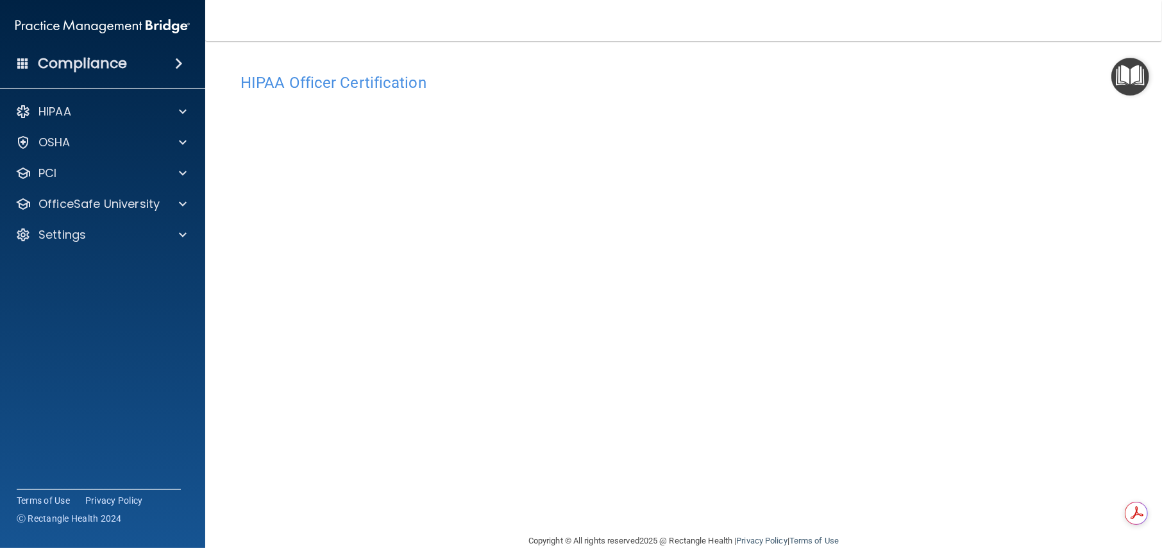
scroll to position [24, 0]
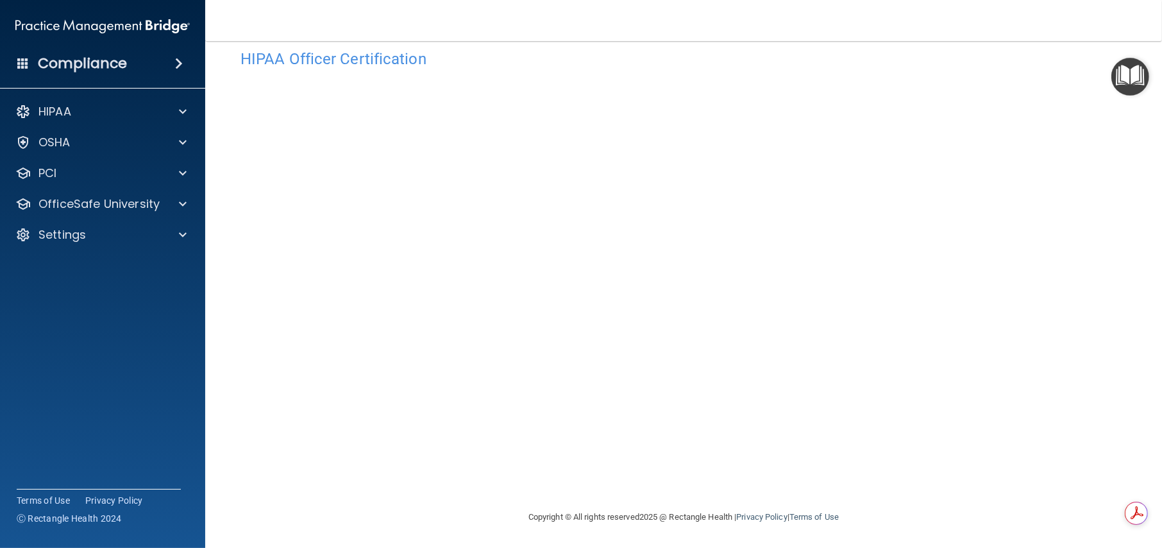
click at [176, 62] on span at bounding box center [179, 63] width 8 height 15
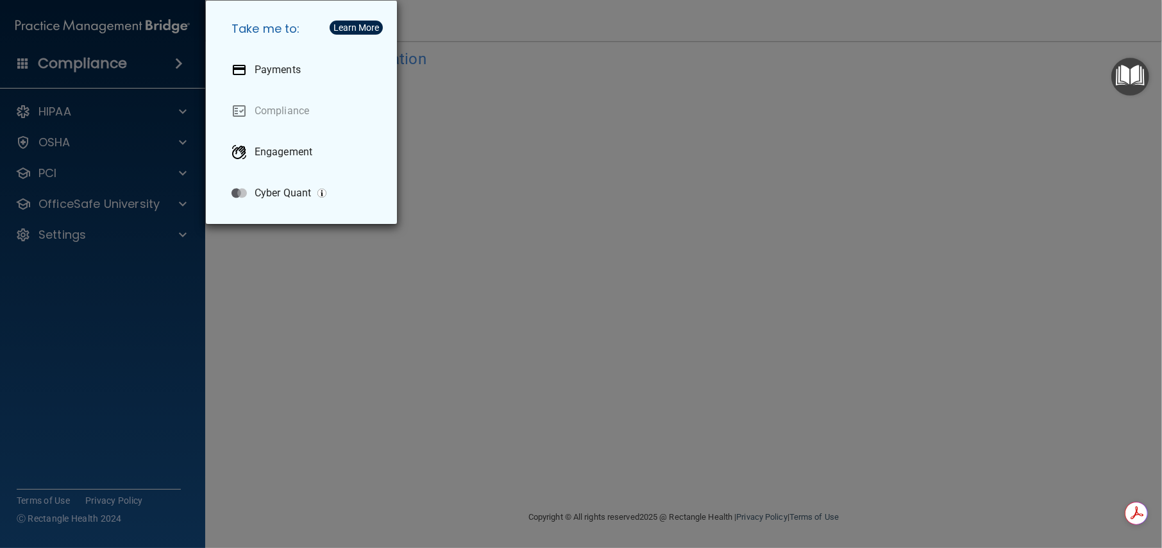
click at [167, 66] on div "Take me to: Payments Compliance Engagement Cyber Quant" at bounding box center [581, 274] width 1162 height 548
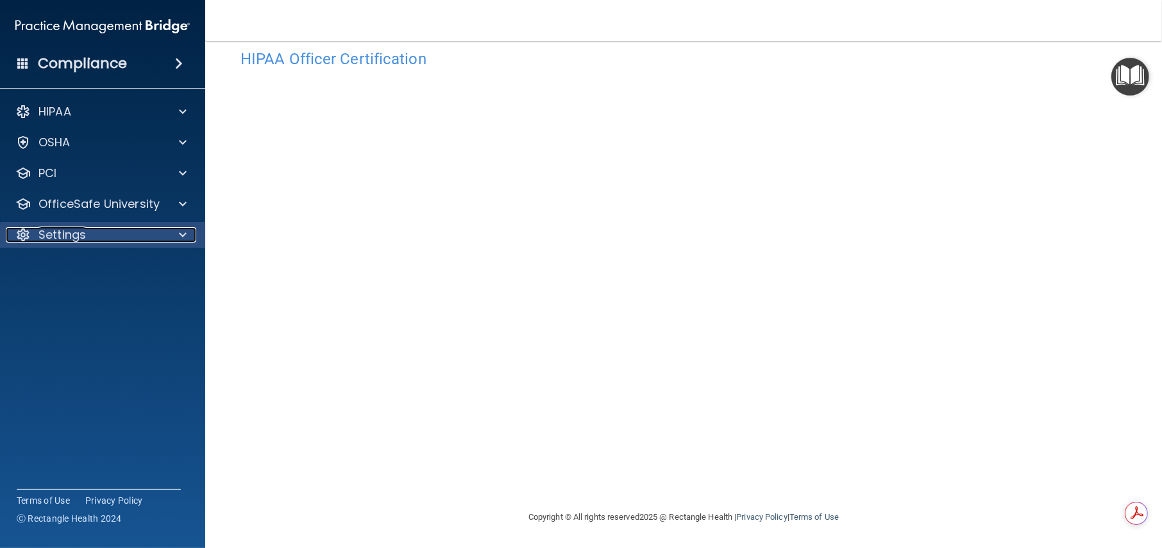
click at [94, 235] on div "Settings" at bounding box center [85, 234] width 159 height 15
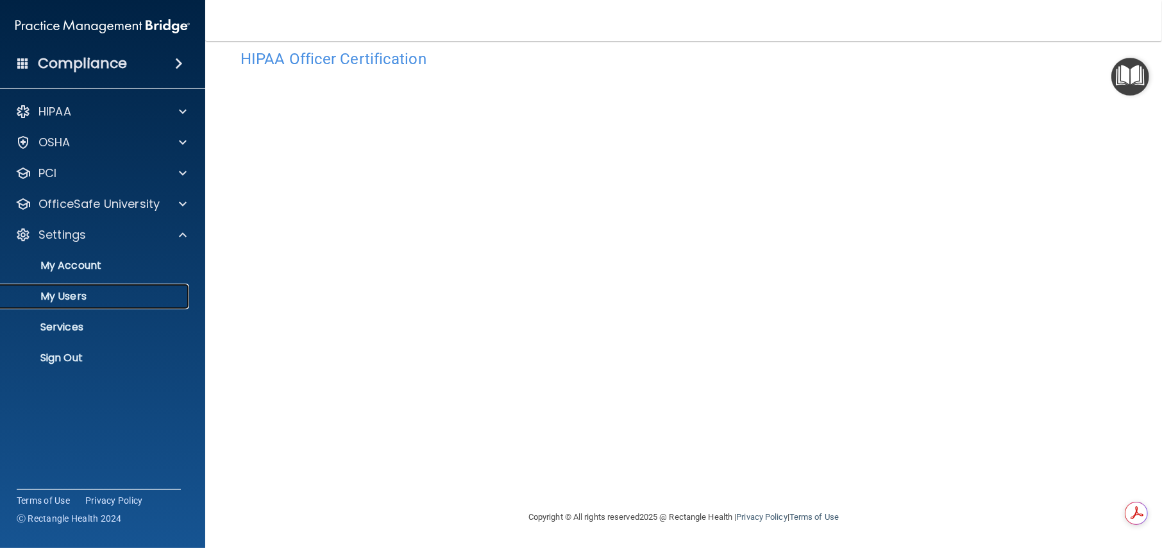
click at [76, 297] on p "My Users" at bounding box center [95, 296] width 175 height 13
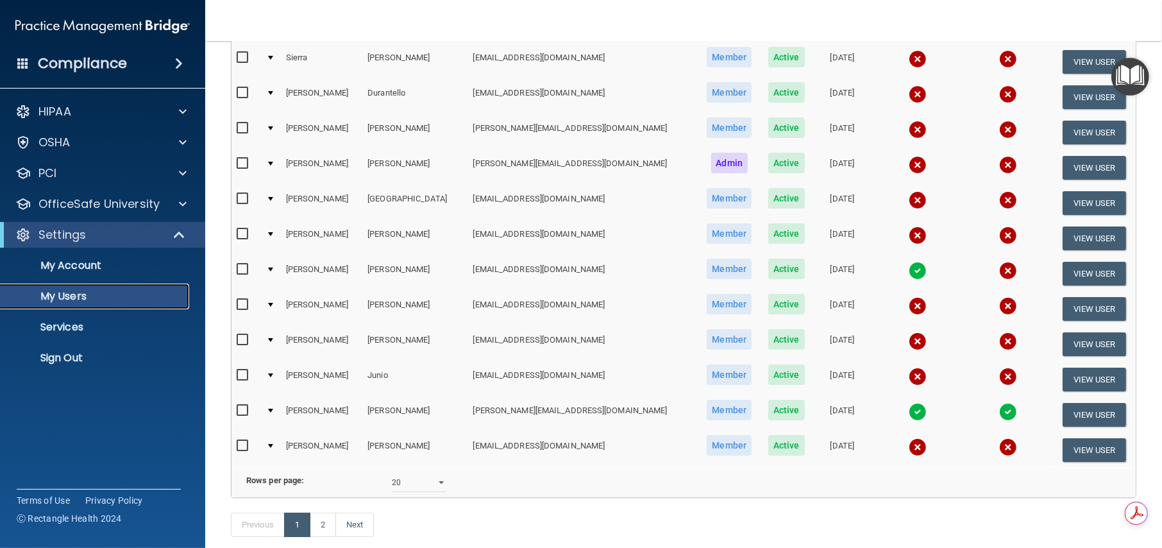
scroll to position [404, 0]
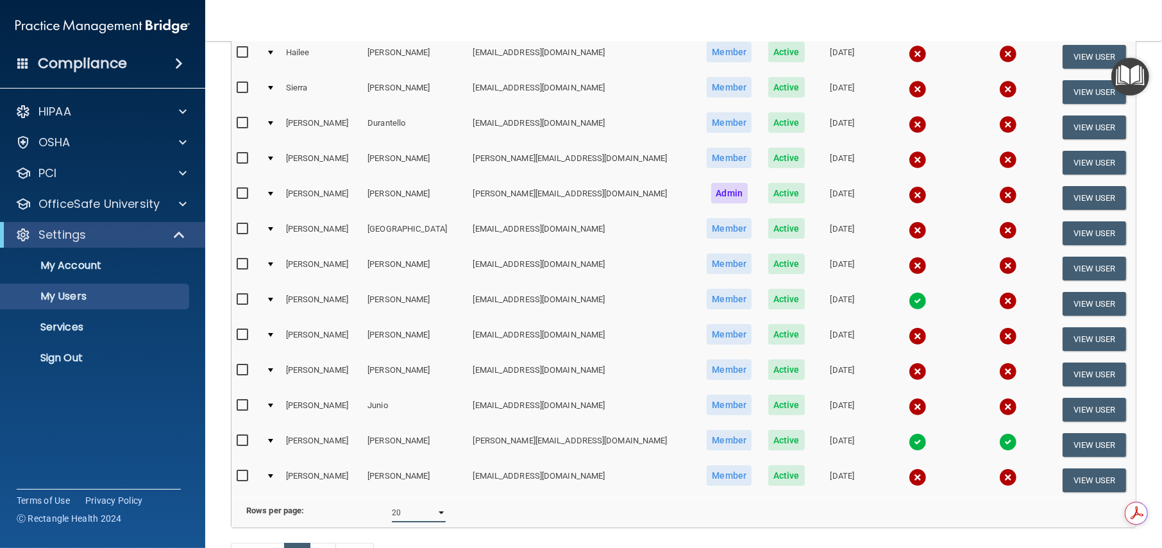
click at [435, 516] on select "10 20 30 40 all" at bounding box center [419, 512] width 54 height 19
select select "39"
click at [392, 509] on select "10 20 30 40 all" at bounding box center [419, 512] width 54 height 19
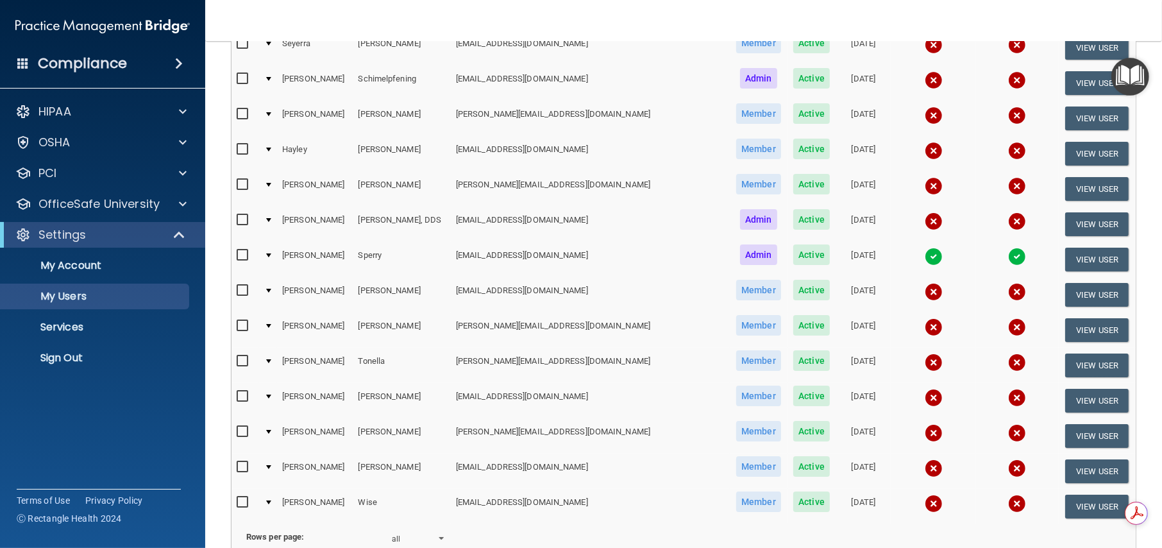
scroll to position [1152, 0]
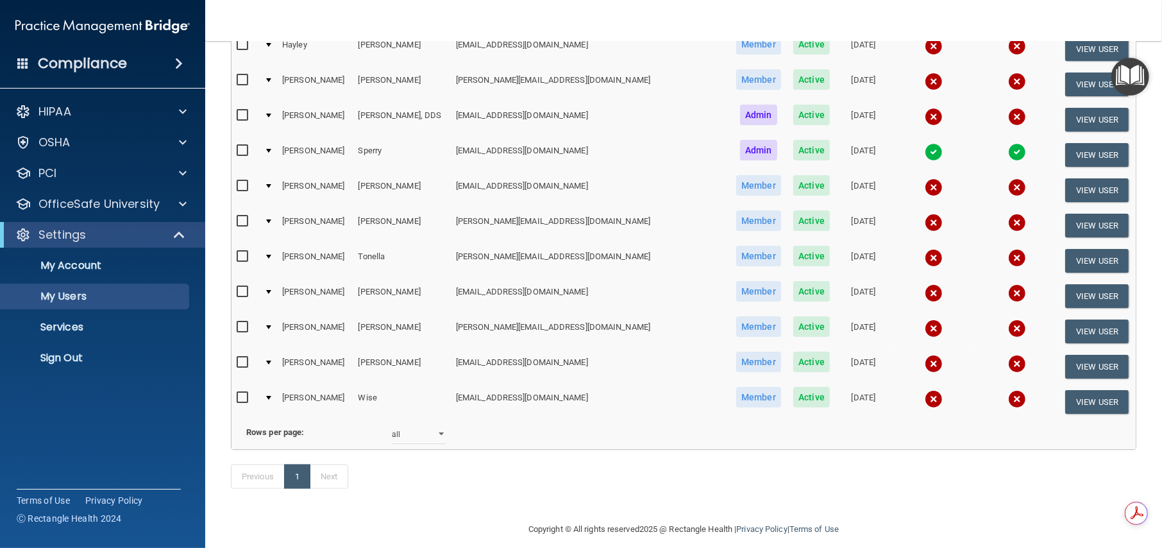
click at [243, 287] on input "checkbox" at bounding box center [244, 292] width 15 height 10
checkbox input "true"
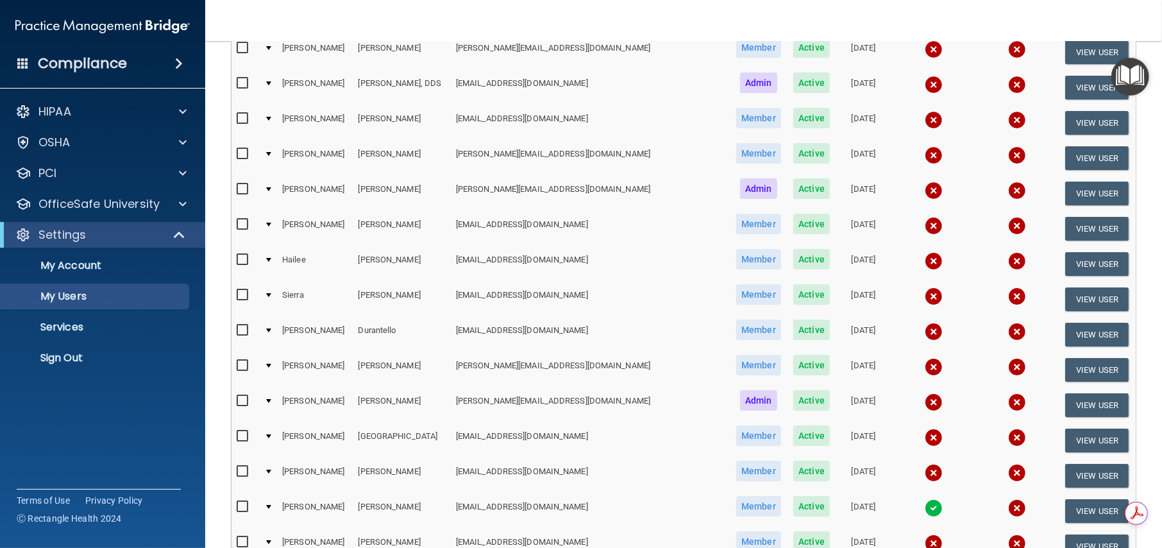
scroll to position [0, 0]
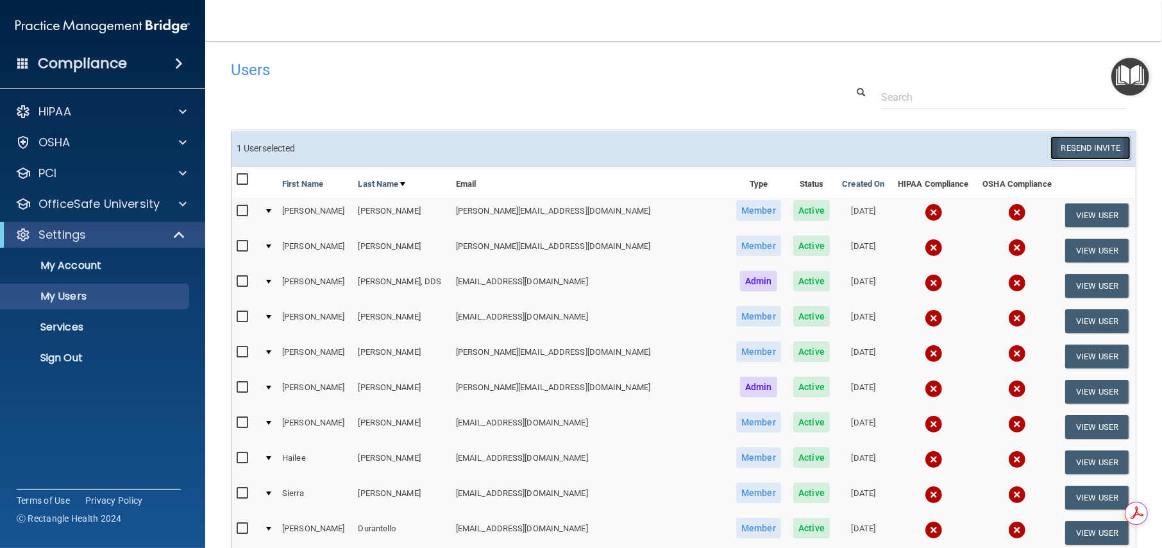
click at [1092, 138] on button "Resend Invite" at bounding box center [1090, 148] width 80 height 24
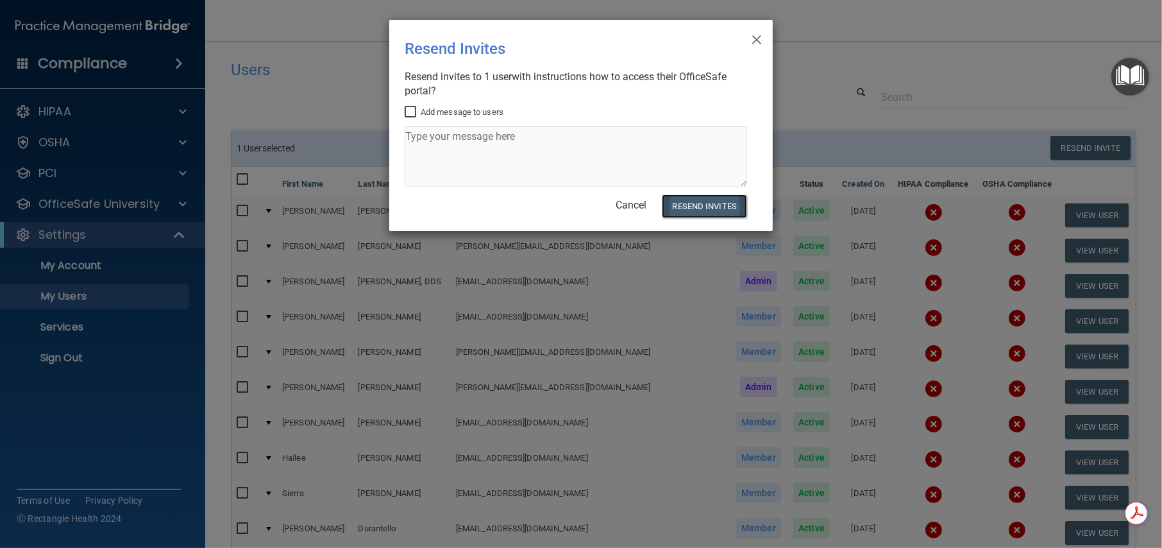
click at [699, 202] on button "Resend Invites" at bounding box center [704, 206] width 85 height 24
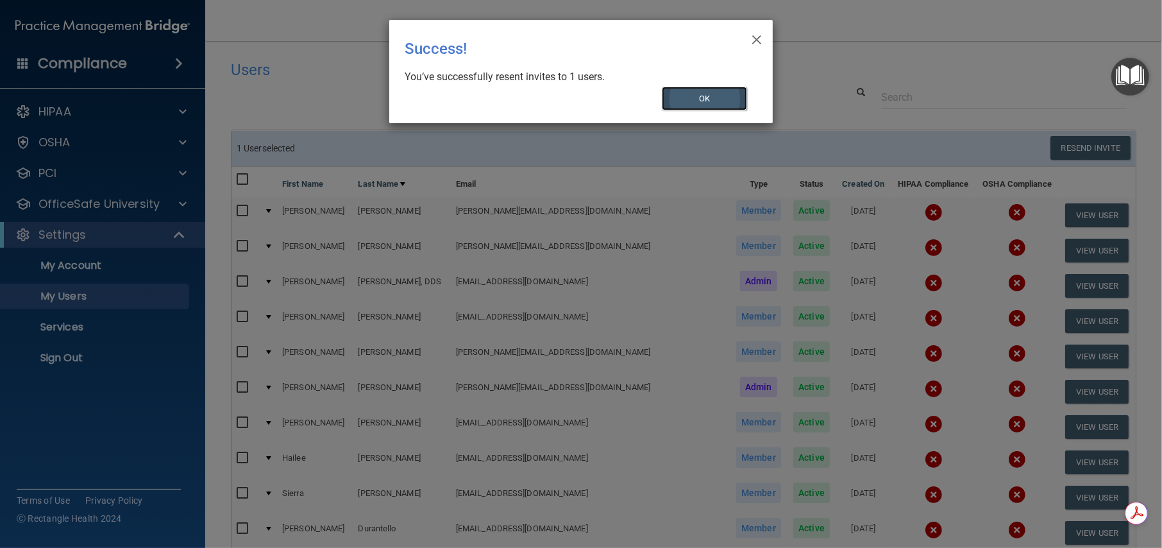
click at [682, 99] on button "OK" at bounding box center [705, 99] width 86 height 24
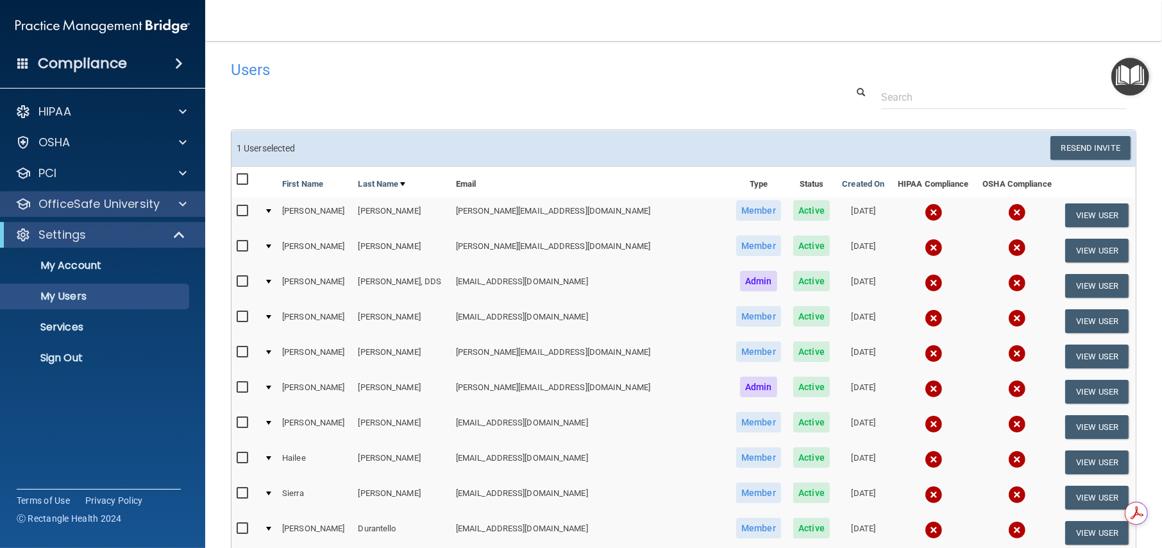
click at [111, 212] on div "OfficeSafe University" at bounding box center [103, 204] width 206 height 26
click at [121, 203] on p "OfficeSafe University" at bounding box center [98, 203] width 121 height 15
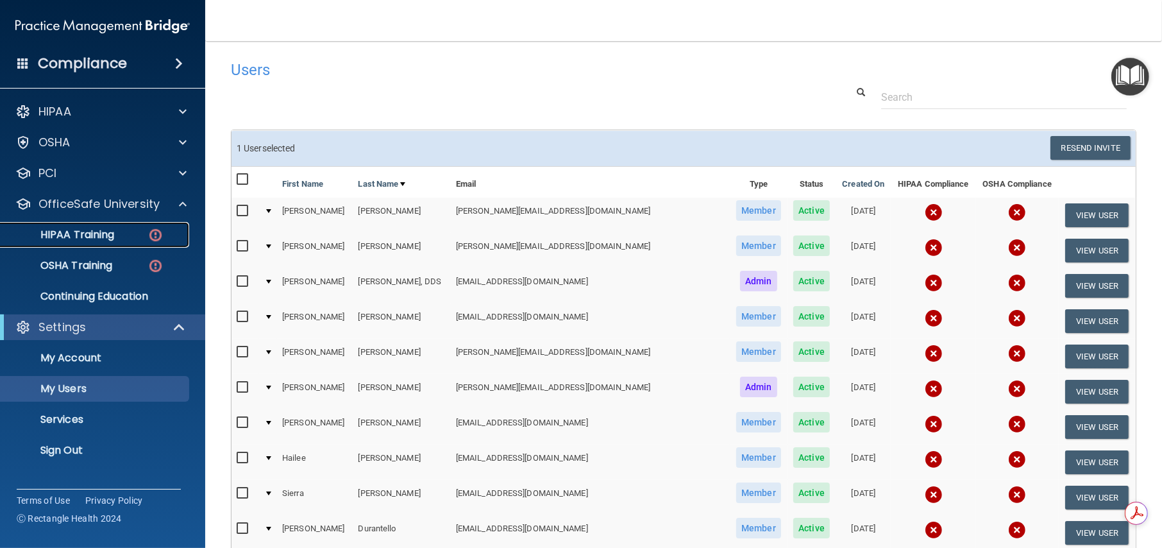
click at [90, 232] on p "HIPAA Training" at bounding box center [61, 234] width 106 height 13
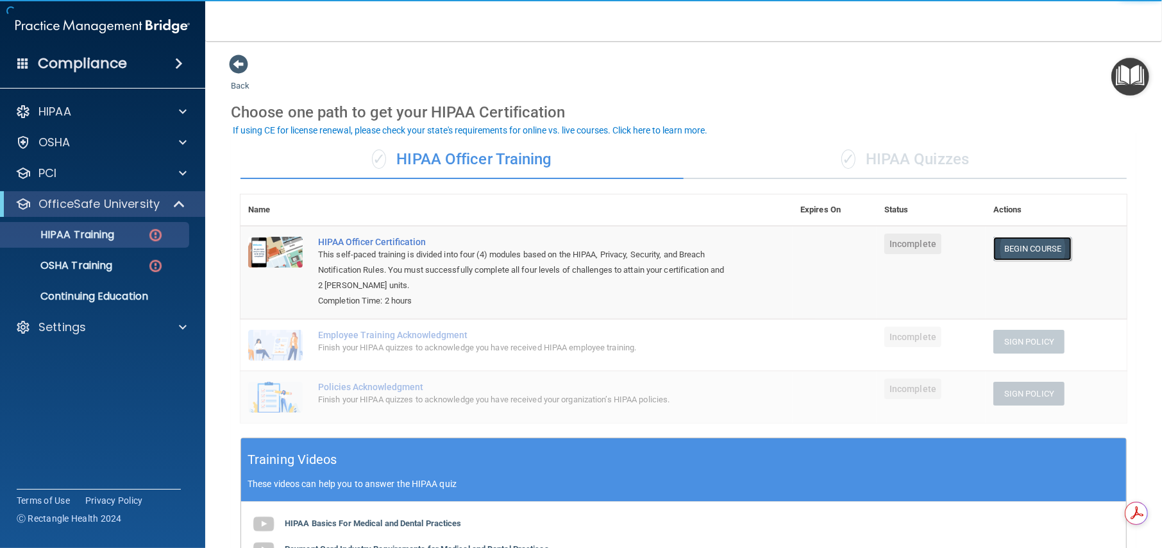
click at [1012, 252] on link "Begin Course" at bounding box center [1032, 249] width 78 height 24
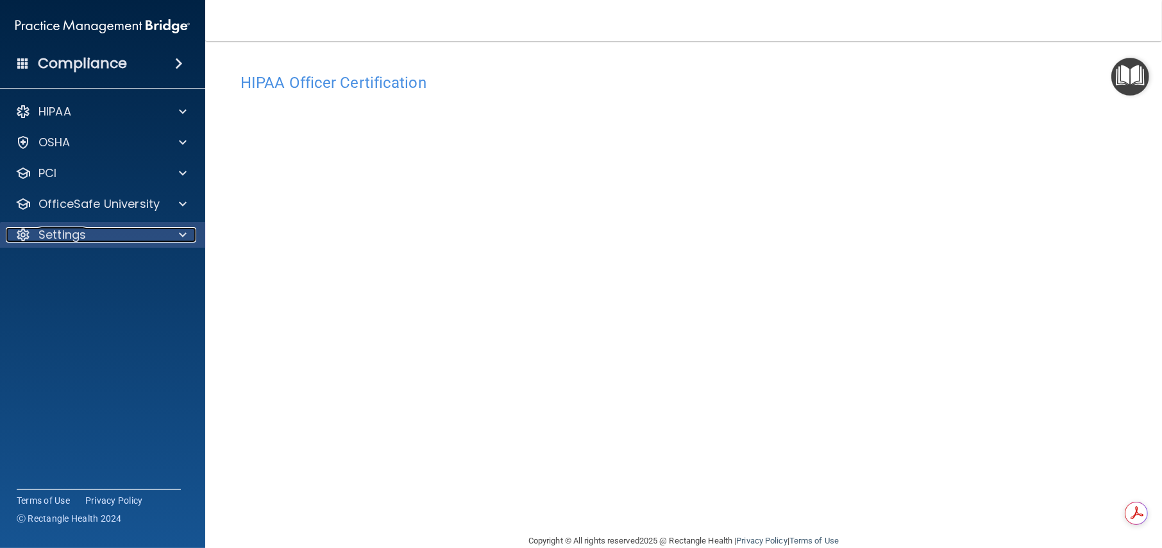
click at [74, 231] on p "Settings" at bounding box center [61, 234] width 47 height 15
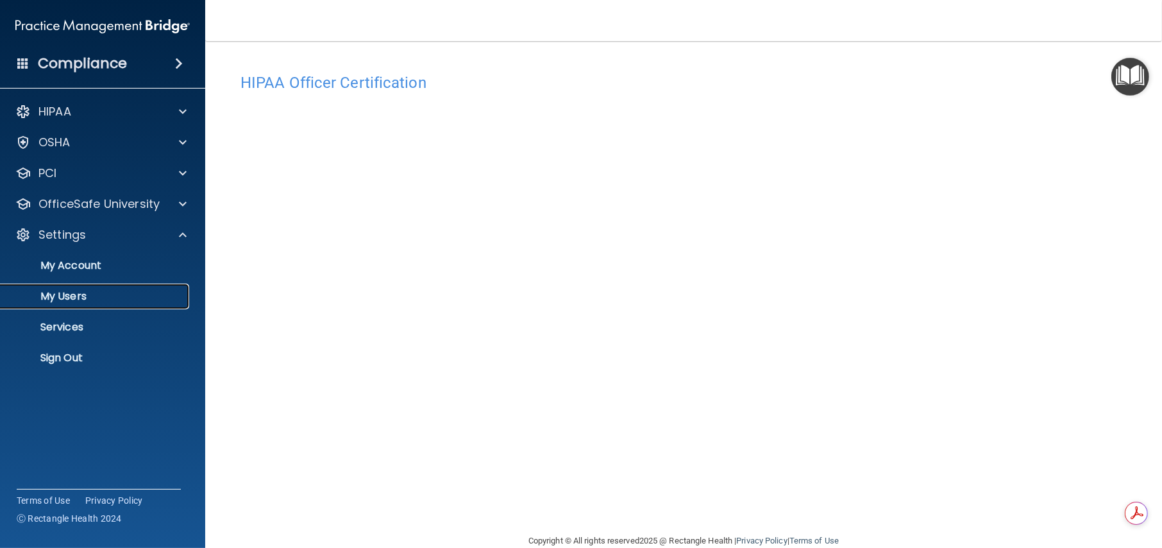
click at [74, 296] on p "My Users" at bounding box center [95, 296] width 175 height 13
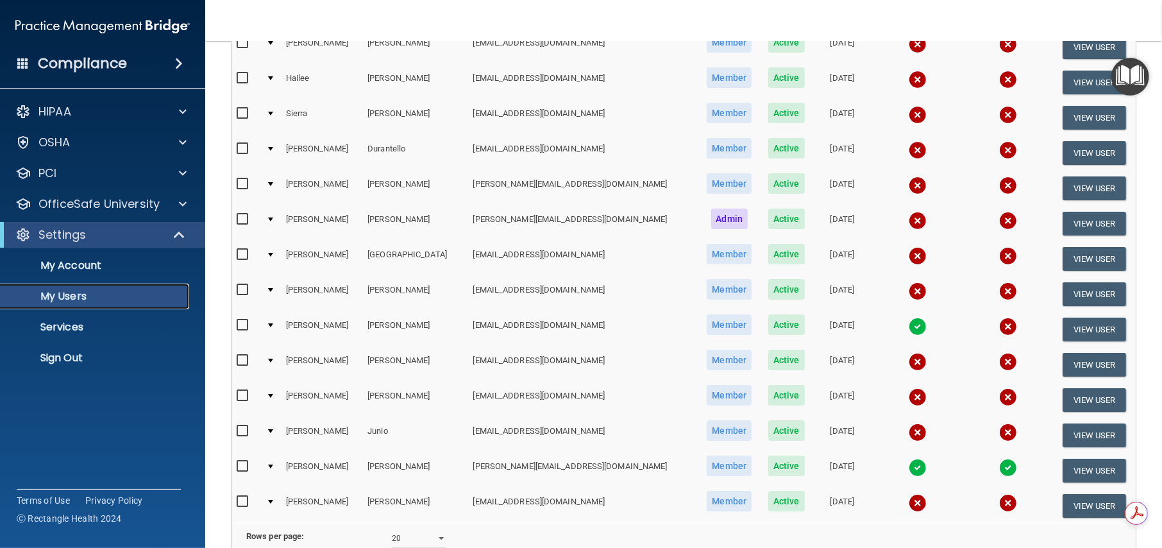
scroll to position [511, 0]
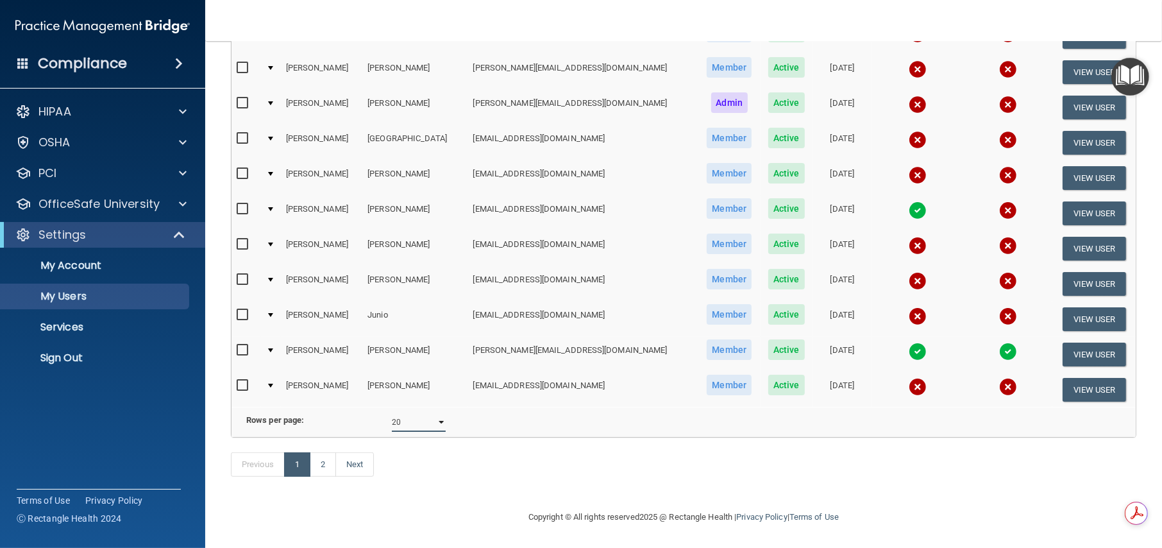
click at [439, 412] on select "10 20 30 40 all" at bounding box center [419, 421] width 54 height 19
select select "39"
click at [392, 412] on select "10 20 30 40 all" at bounding box center [419, 421] width 54 height 19
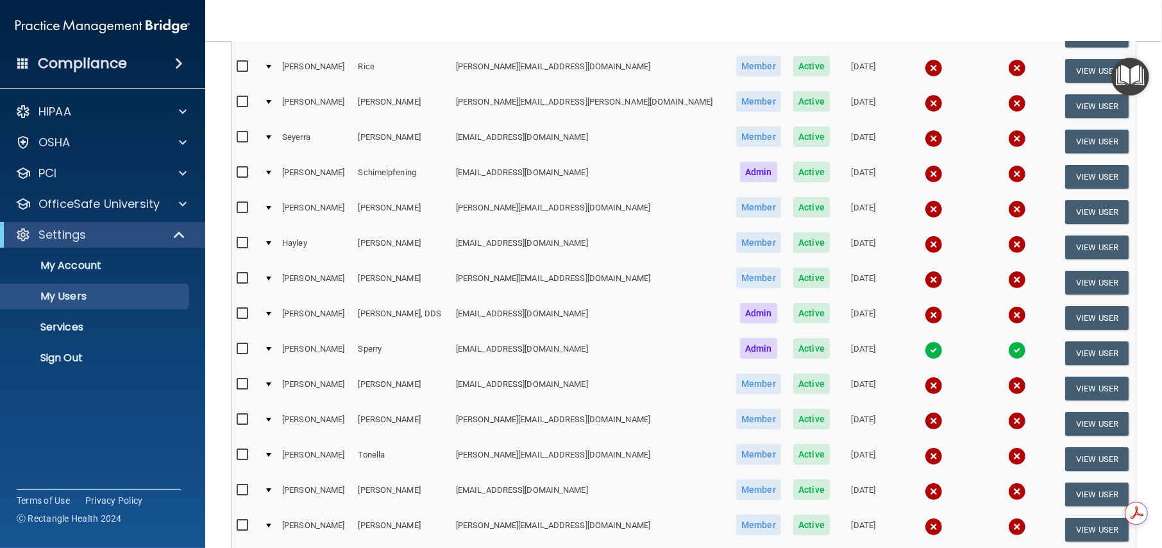
scroll to position [855, 0]
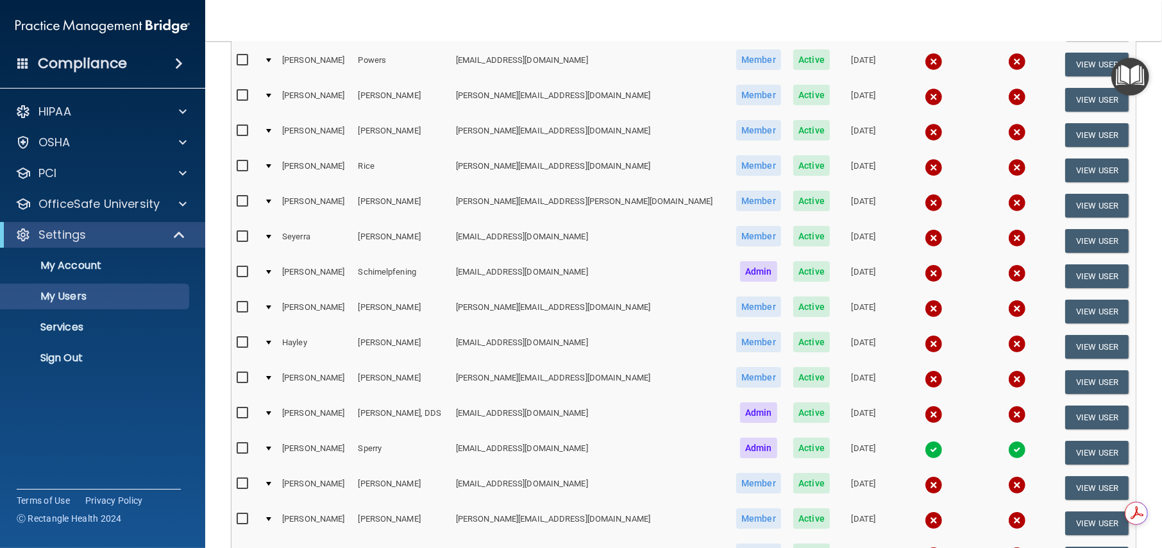
click at [242, 302] on input "checkbox" at bounding box center [244, 307] width 15 height 10
checkbox input "true"
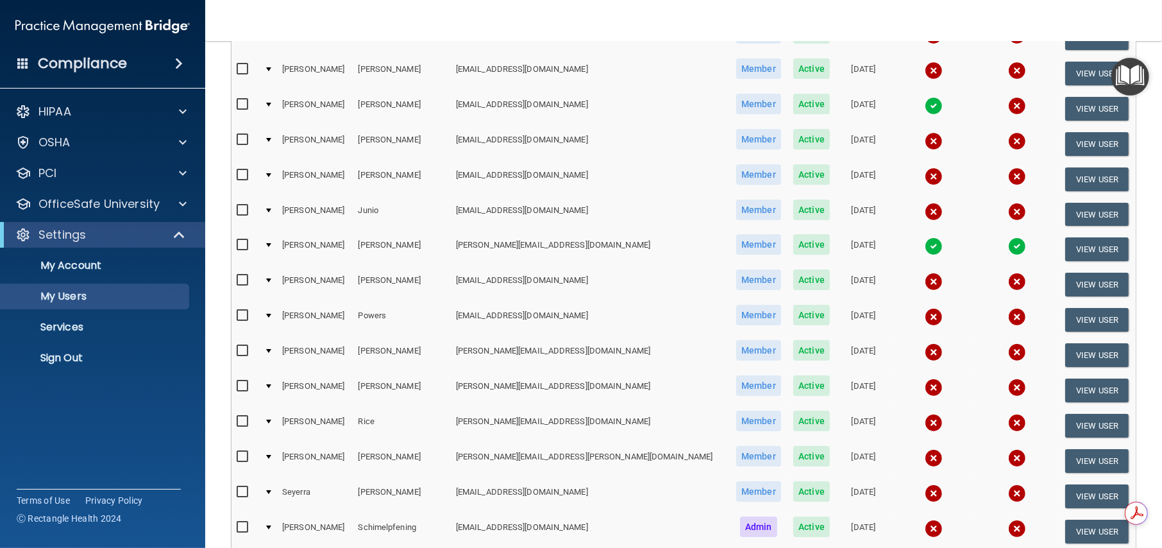
scroll to position [535, 0]
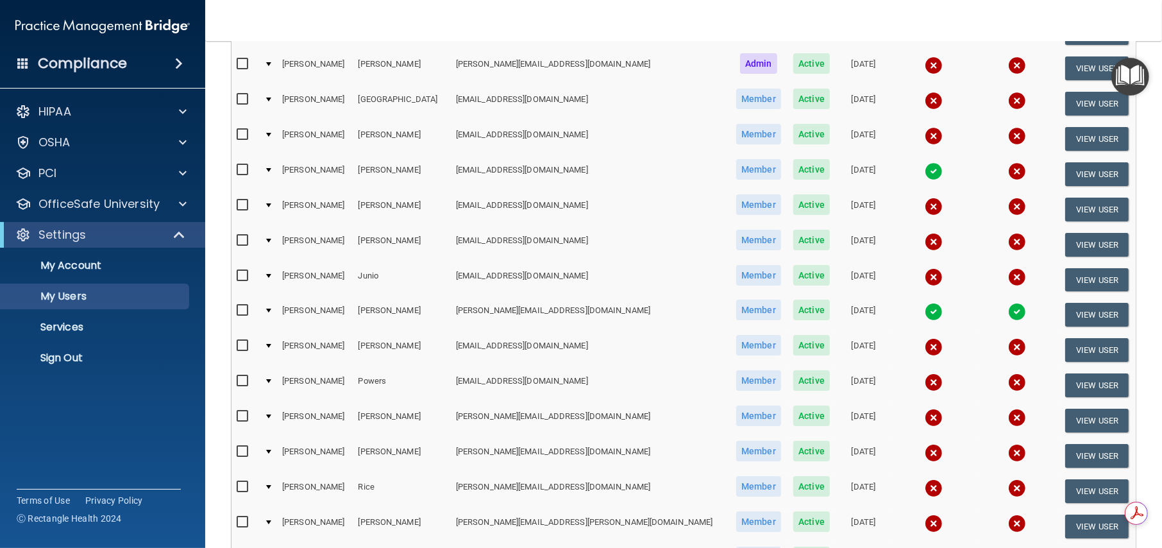
click at [240, 200] on input "checkbox" at bounding box center [244, 205] width 15 height 10
checkbox input "true"
click at [240, 130] on input "checkbox" at bounding box center [244, 135] width 15 height 10
checkbox input "true"
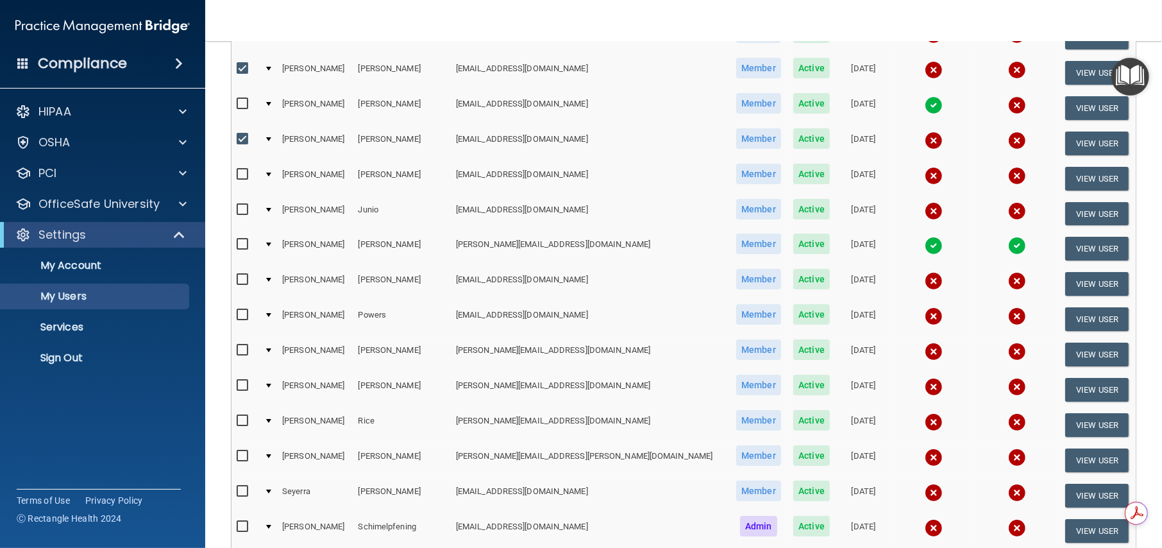
scroll to position [642, 0]
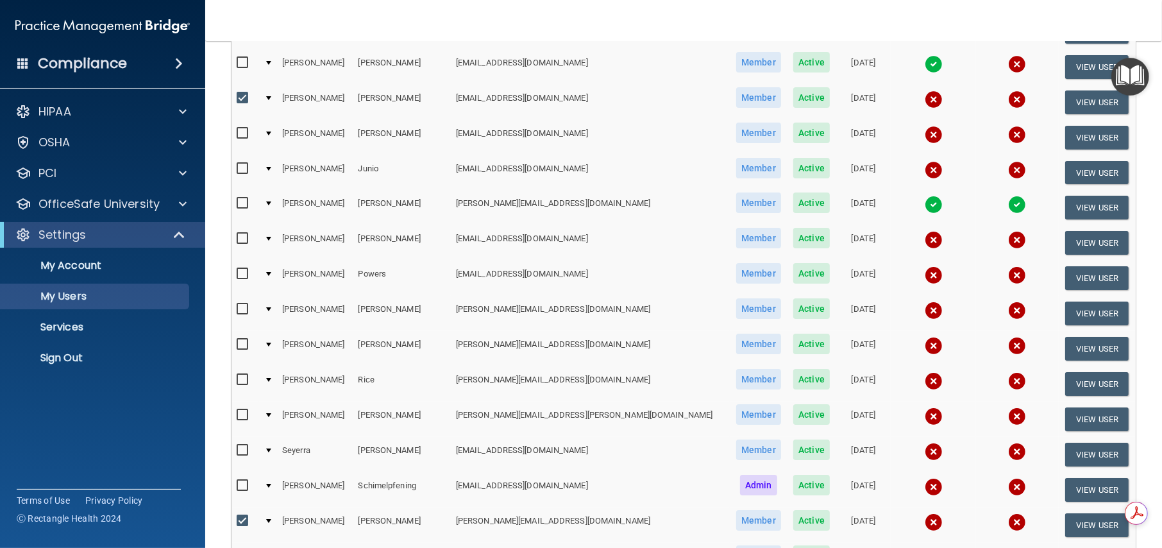
click at [239, 339] on input "checkbox" at bounding box center [244, 344] width 15 height 10
checkbox input "true"
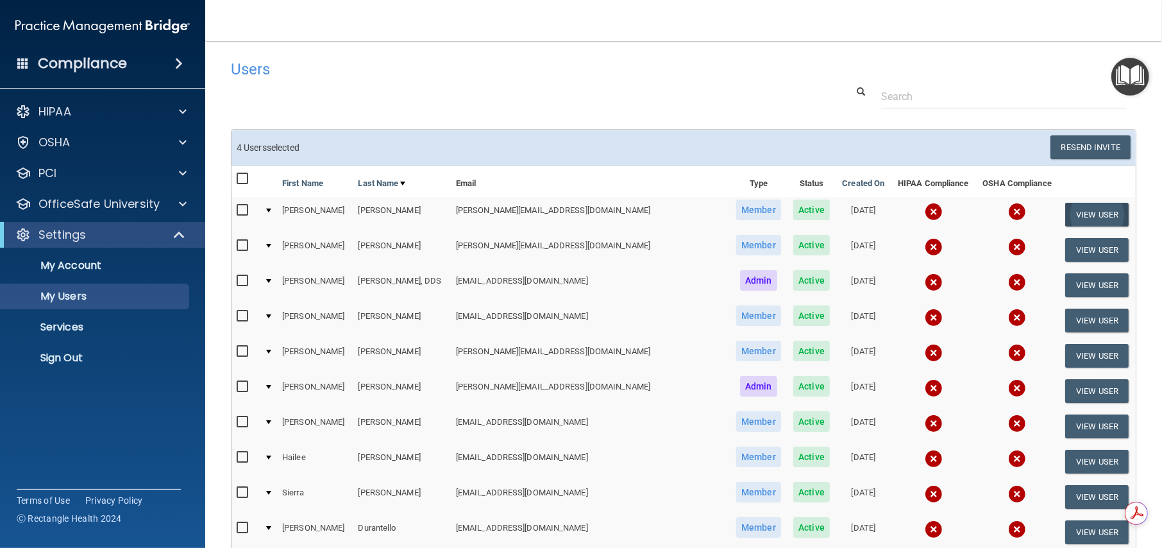
scroll to position [0, 0]
click at [1083, 142] on button "Resend Invite" at bounding box center [1090, 148] width 80 height 24
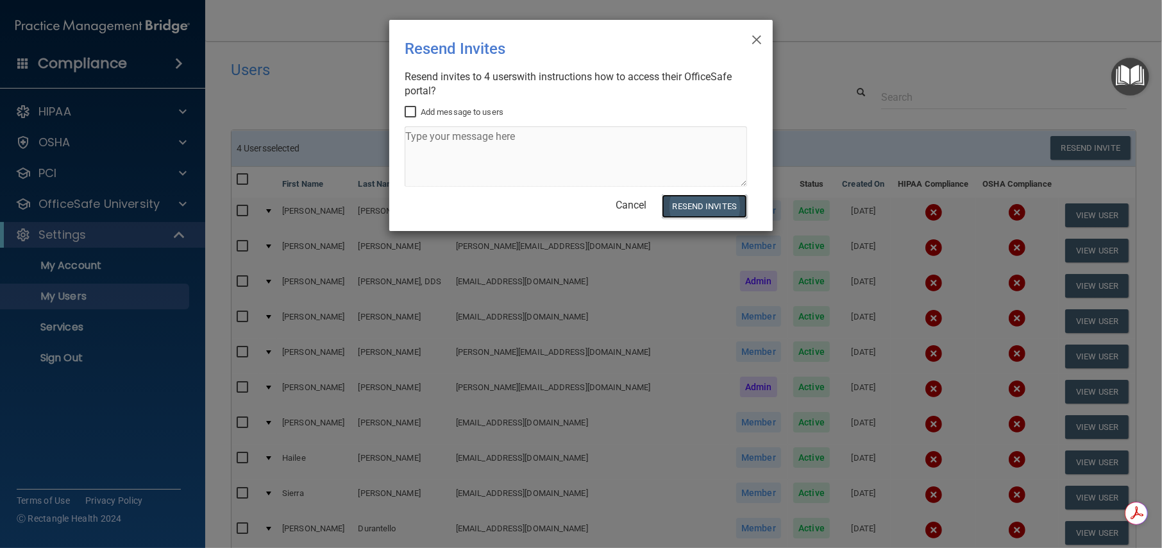
click at [715, 205] on button "Resend Invites" at bounding box center [704, 206] width 85 height 24
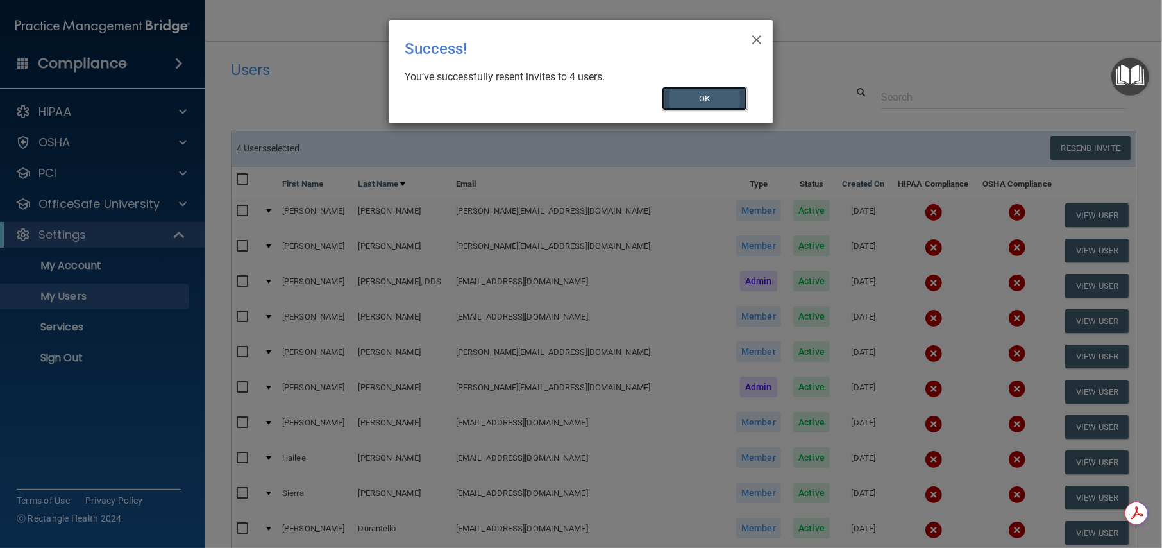
click at [707, 97] on button "OK" at bounding box center [705, 99] width 86 height 24
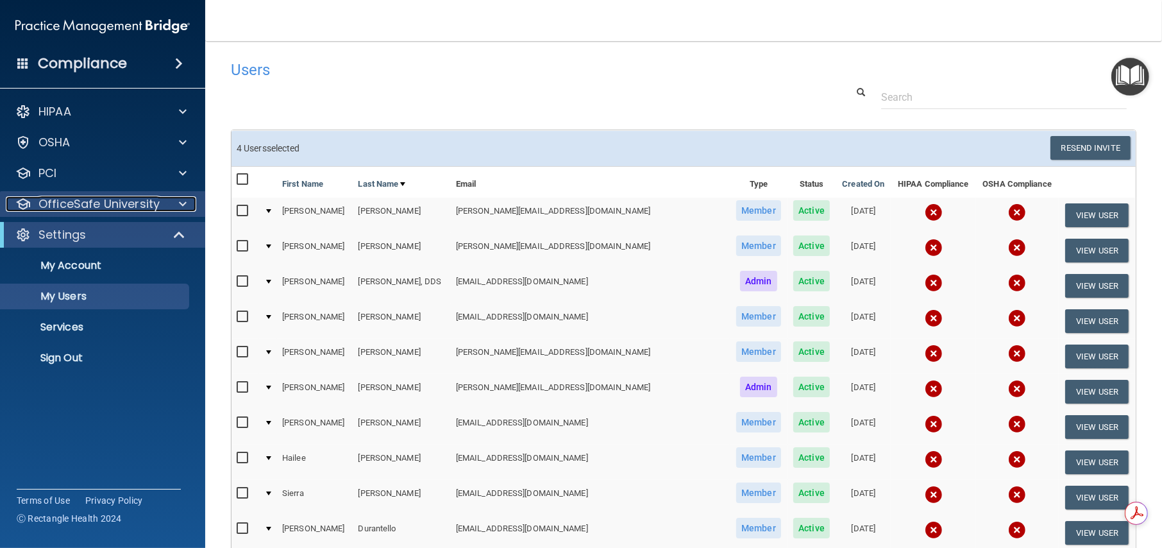
click at [88, 204] on p "OfficeSafe University" at bounding box center [98, 203] width 121 height 15
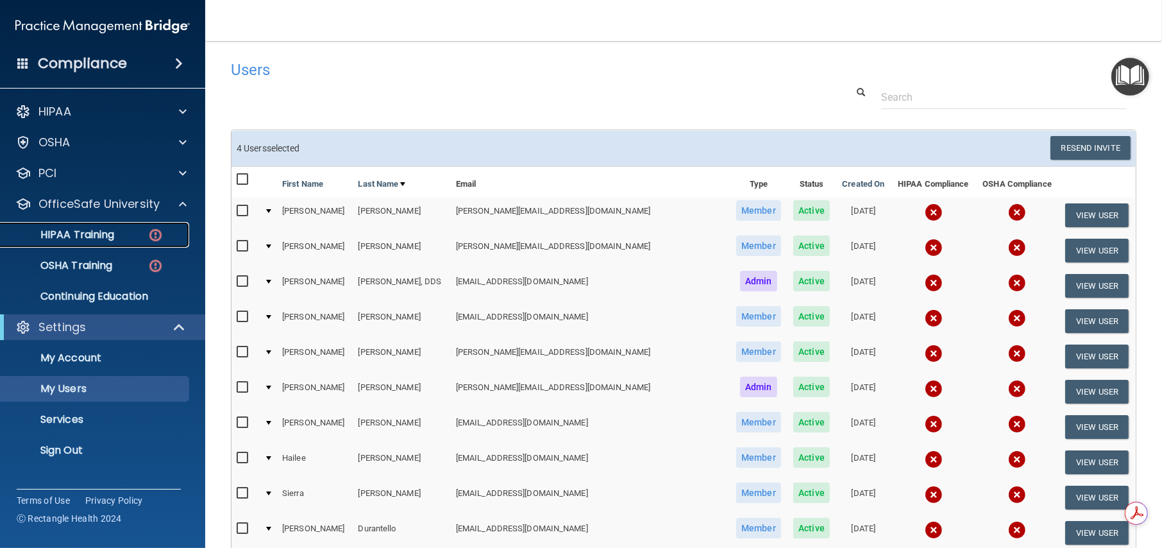
click at [84, 235] on p "HIPAA Training" at bounding box center [61, 234] width 106 height 13
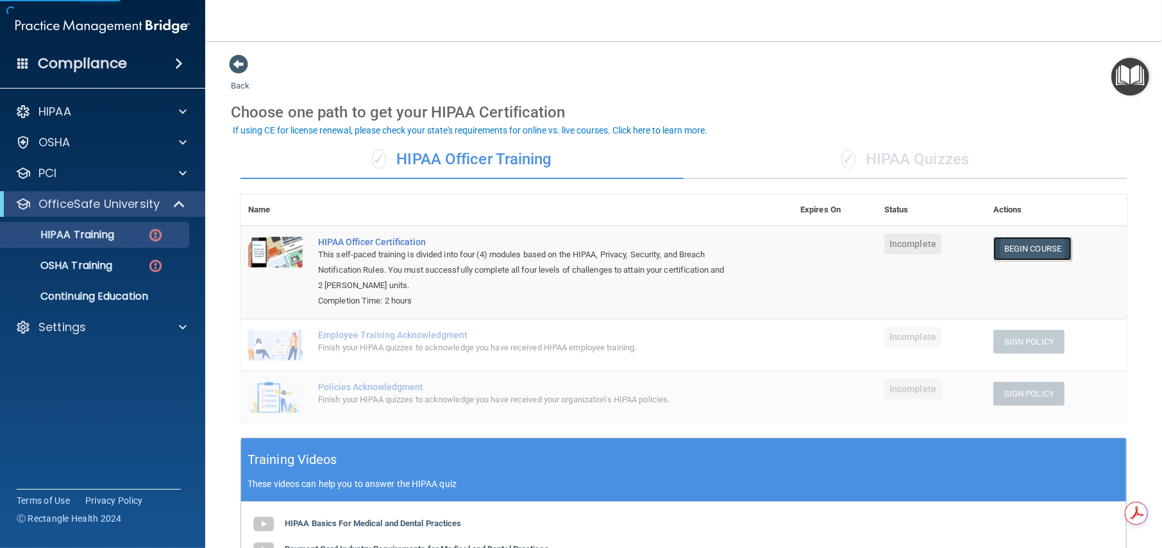
click at [1028, 249] on link "Begin Course" at bounding box center [1032, 249] width 78 height 24
